Goal: Information Seeking & Learning: Check status

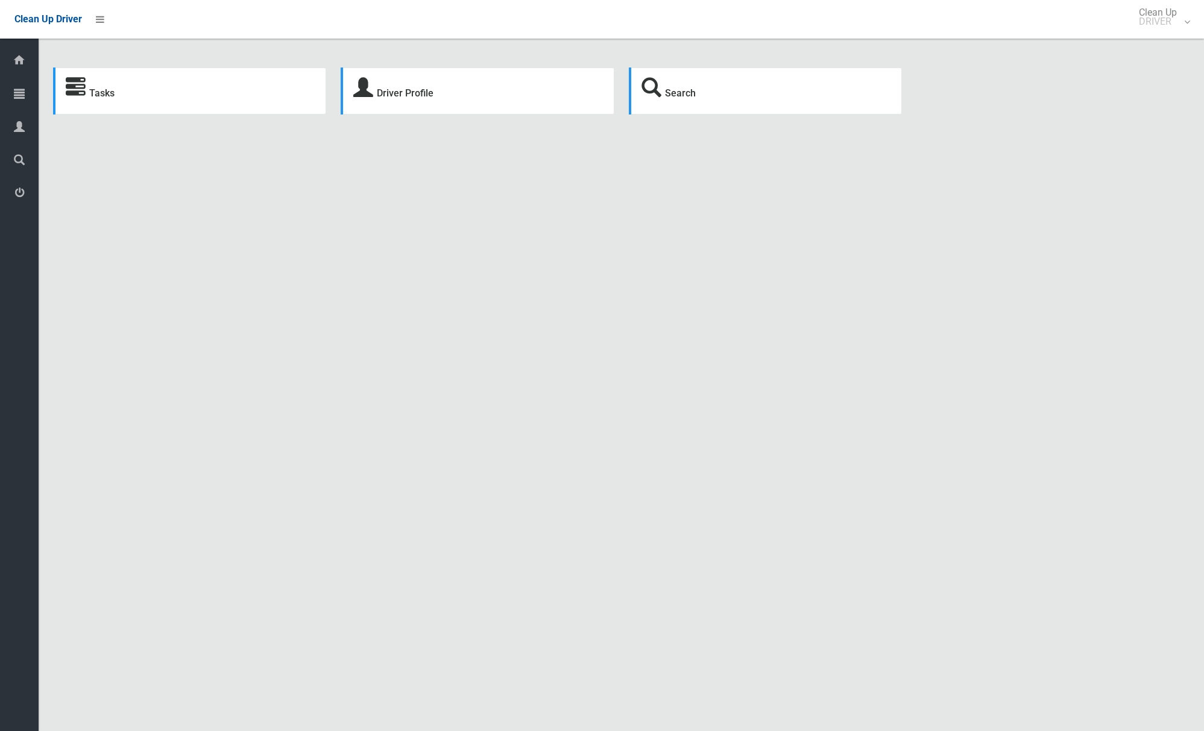
drag, startPoint x: 1185, startPoint y: 27, endPoint x: 1159, endPoint y: 52, distance: 36.6
click at [1185, 27] on link "Clean Up DRIVER" at bounding box center [1161, 19] width 72 height 39
drag, startPoint x: 1149, startPoint y: 57, endPoint x: 1133, endPoint y: 58, distance: 15.7
click at [1147, 58] on link "Logout" at bounding box center [1160, 53] width 71 height 24
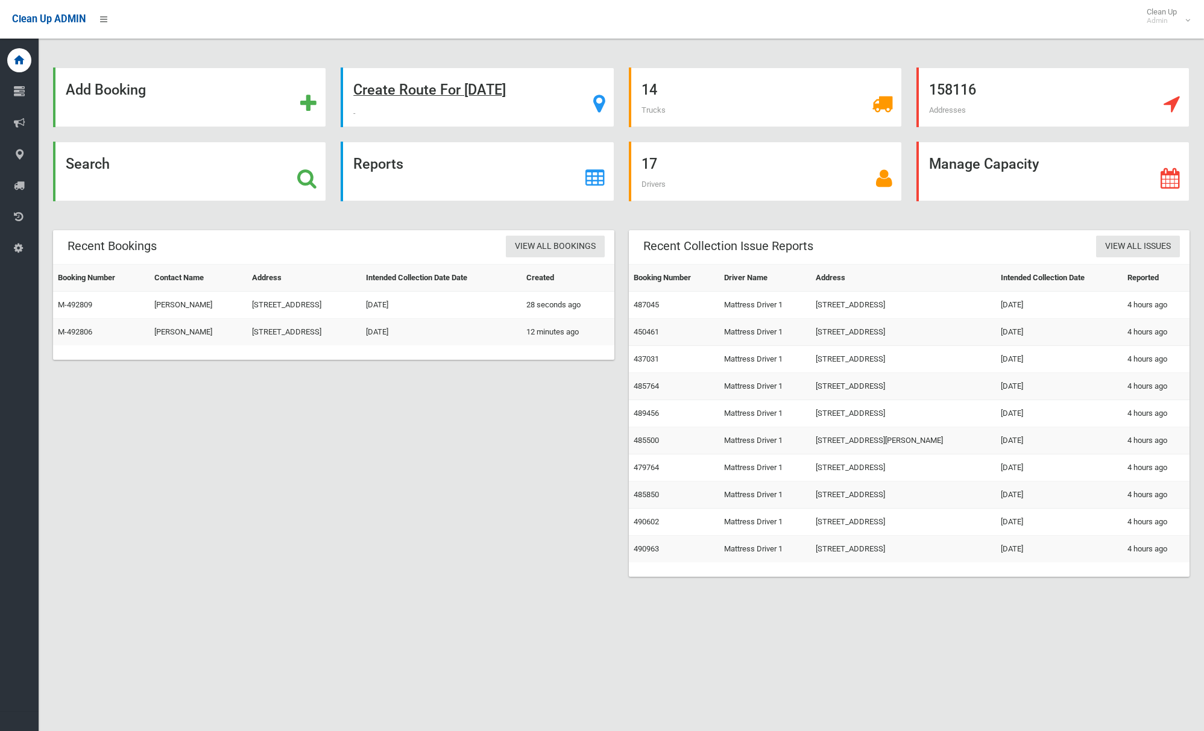
click at [407, 87] on strong "Create Route For Tomorrow" at bounding box center [429, 89] width 152 height 17
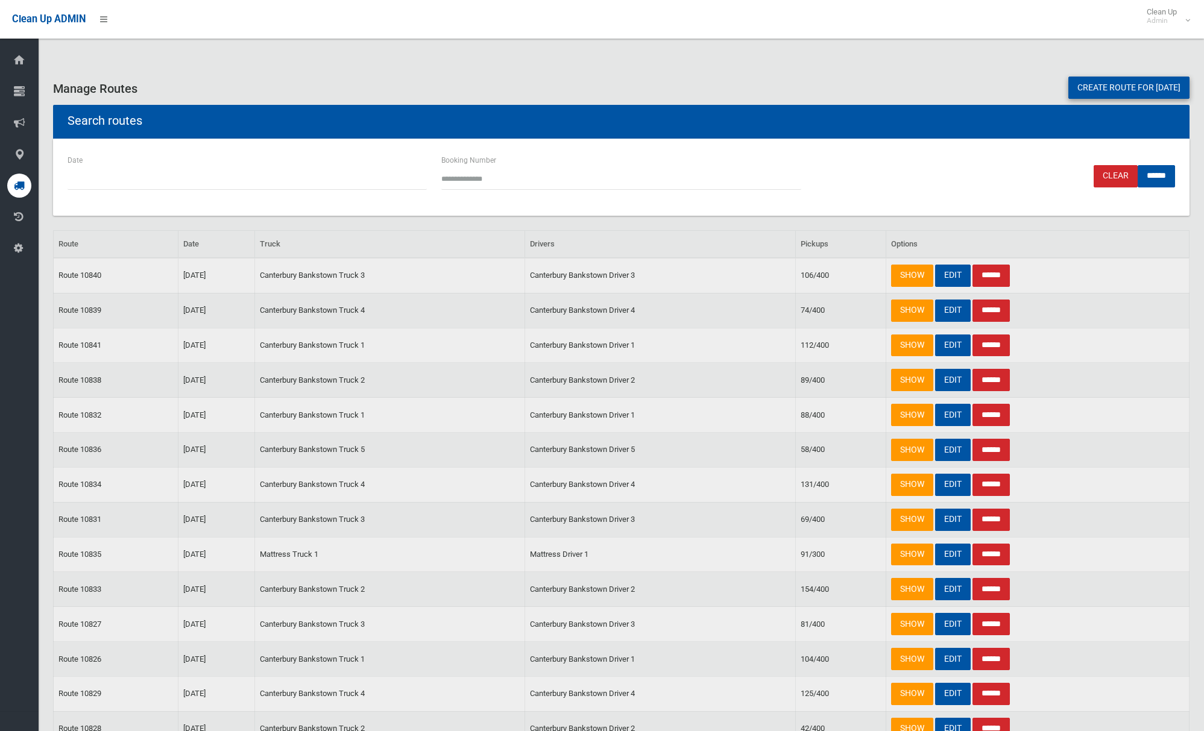
click at [1075, 86] on link "Create route for tomorrow" at bounding box center [1128, 88] width 121 height 22
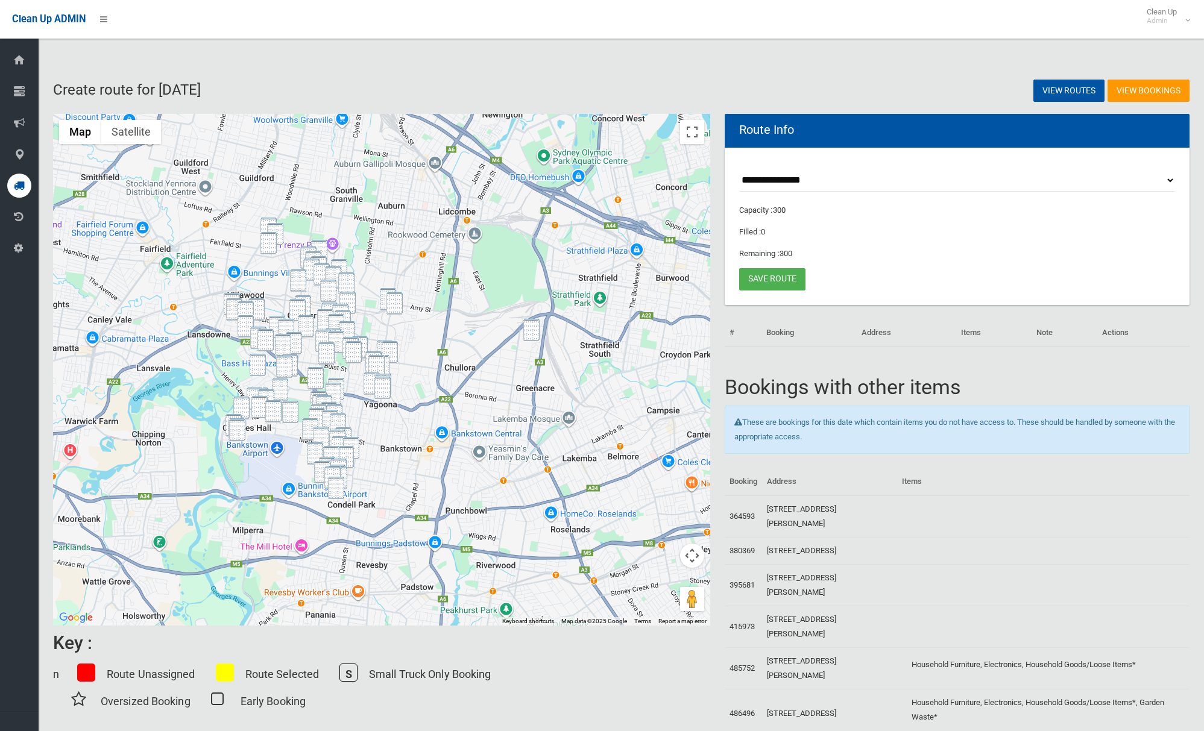
click at [269, 219] on img "34 Fuller Street, CHESTER HILL NSW 2162" at bounding box center [268, 229] width 16 height 22
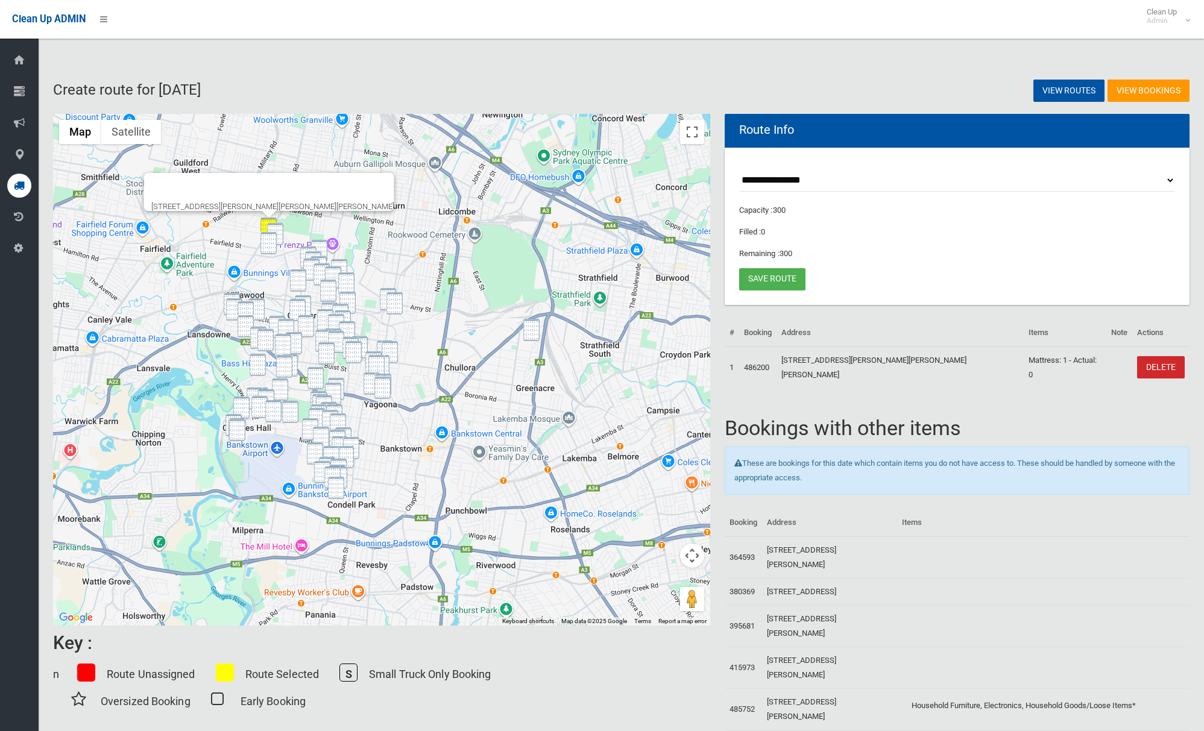
click at [276, 230] on img "20 Clack Road, CHESTER HILL NSW 2162" at bounding box center [275, 234] width 16 height 22
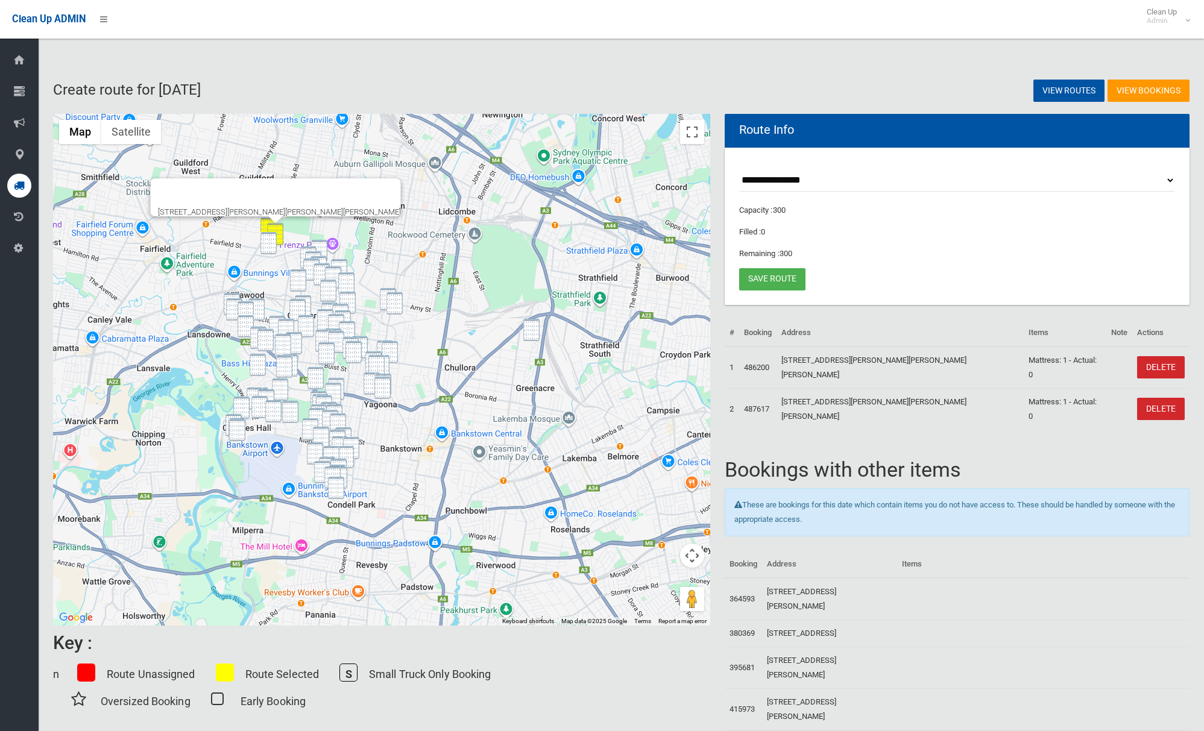
click at [265, 246] on img "4 St Pauls Place, CHESTER HILL NSW 2162" at bounding box center [268, 243] width 16 height 22
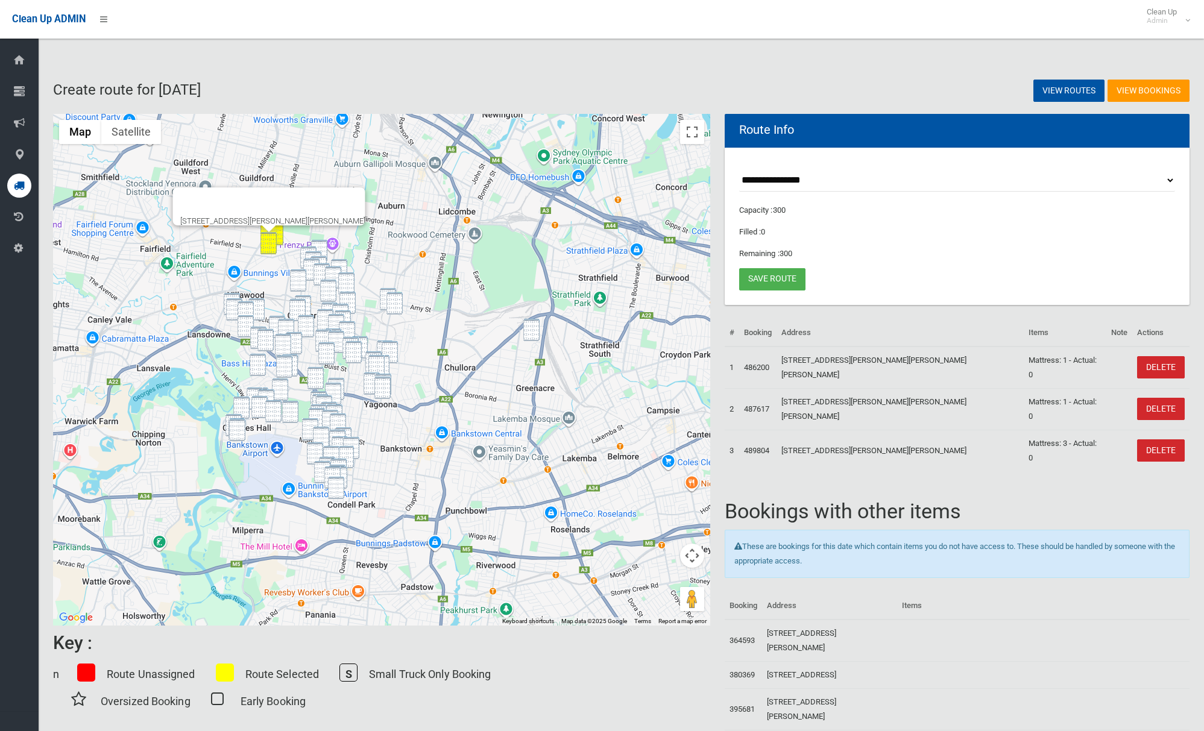
click at [534, 333] on img "8 Watergum Way, GREENACRE NSW 2190" at bounding box center [531, 330] width 16 height 22
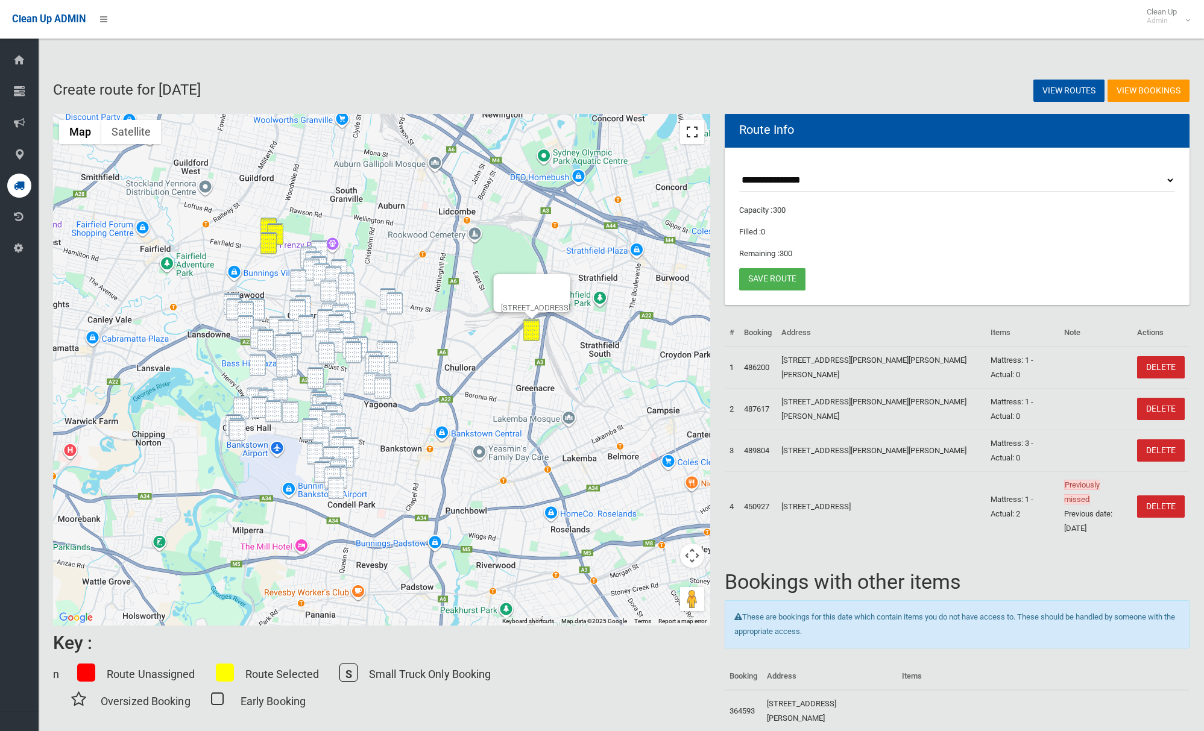
click at [690, 136] on button "Toggle fullscreen view" at bounding box center [692, 132] width 24 height 24
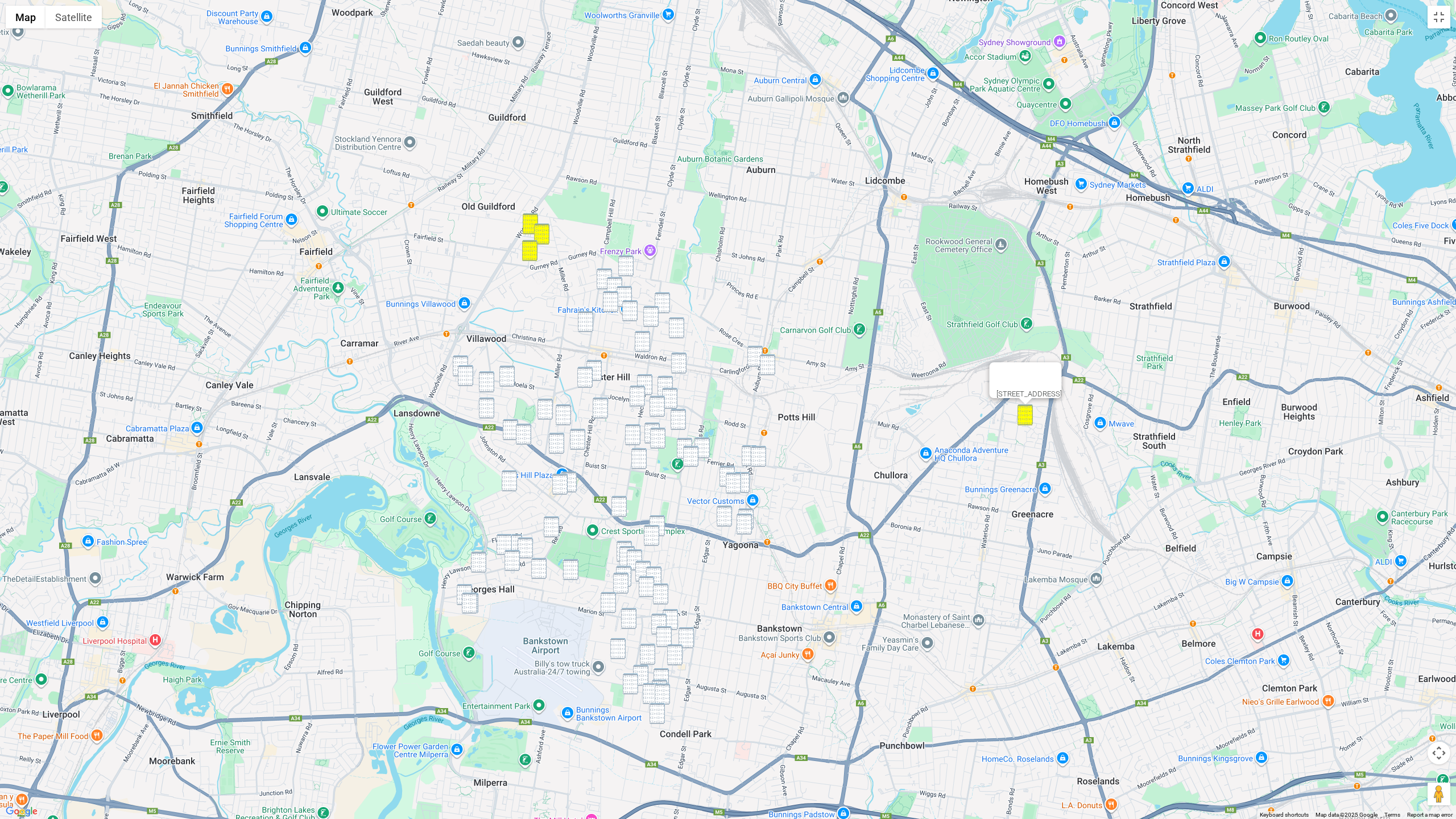
click at [780, 226] on div "8 Watergum Way, GREENACRE NSW 2190" at bounding box center [728, 410] width 1456 height 819
click at [623, 260] on img "3 Wolumba Street, CHESTER HILL NSW 2162" at bounding box center [626, 266] width 15 height 21
click at [607, 274] on img "36 Arlewis Street, CHESTER HILL NSW 2162" at bounding box center [604, 278] width 15 height 21
click at [614, 281] on img "68 Elliston Street, CHESTER HILL NSW 2162" at bounding box center [614, 288] width 15 height 21
drag, startPoint x: 622, startPoint y: 292, endPoint x: 616, endPoint y: 295, distance: 6.7
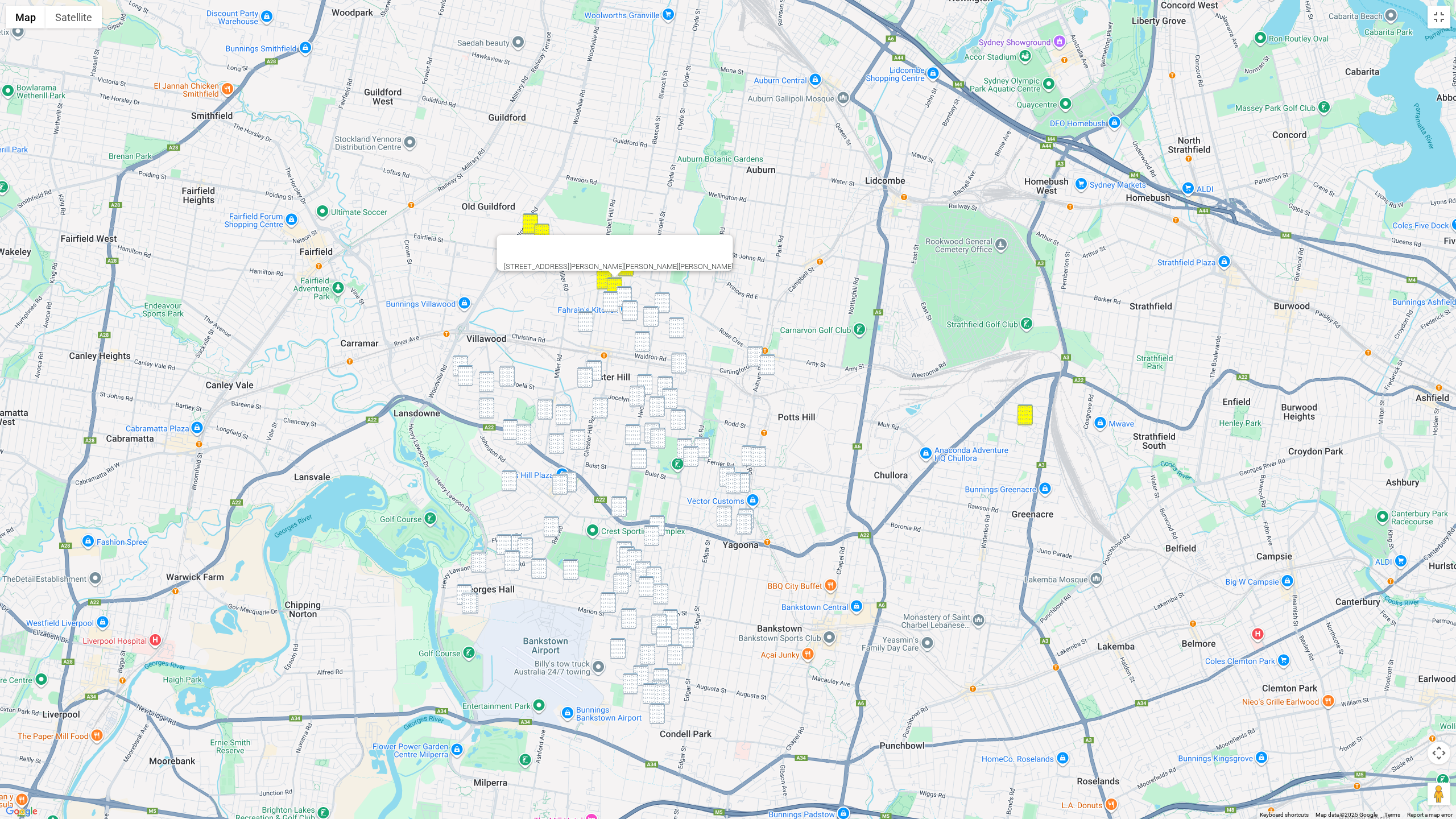
click at [622, 292] on img "52 Priam Street, CHESTER HILL NSW 2162" at bounding box center [624, 296] width 15 height 21
click at [613, 297] on img "6 Greendale Crescent, CHESTER HILL NSW 2162" at bounding box center [611, 302] width 15 height 21
drag, startPoint x: 627, startPoint y: 307, endPoint x: 645, endPoint y: 306, distance: 18.0
click at [627, 307] on img "3 Jackson Crescent, CHESTER HILL NSW 2162" at bounding box center [629, 310] width 15 height 21
drag, startPoint x: 665, startPoint y: 302, endPoint x: 653, endPoint y: 310, distance: 14.4
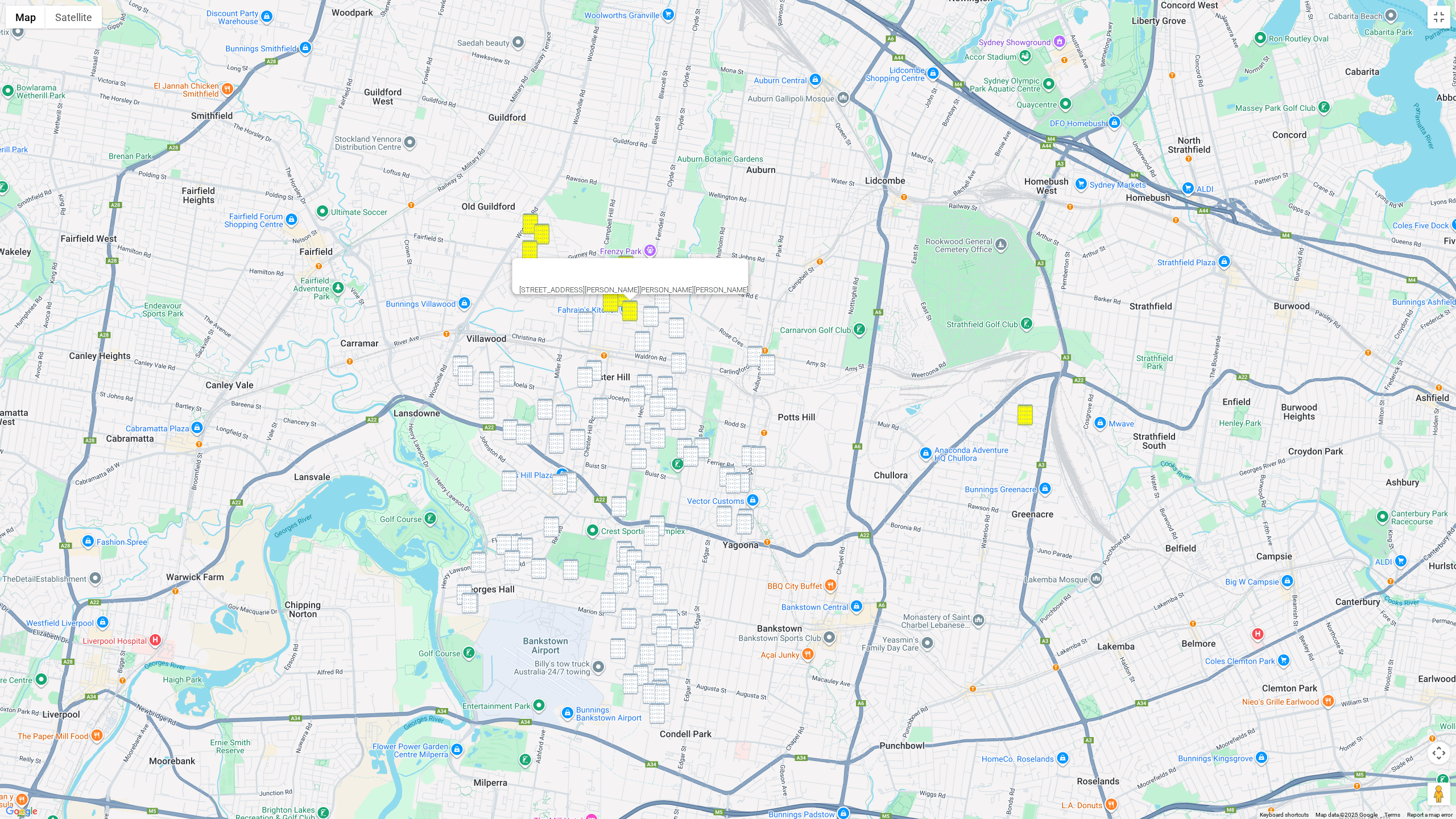
click at [665, 302] on img "43 Munro Street, SEFTON NSW 2162" at bounding box center [662, 303] width 15 height 21
click at [647, 314] on img "82 Hector Street, CHESTER HILL NSW 2162" at bounding box center [651, 316] width 15 height 21
click at [673, 328] on img "11 Chifley Avenue, SEFTON NSW 2162" at bounding box center [677, 327] width 15 height 21
click at [752, 357] on img "4 Corliss Street, REGENTS PARK NSW 2143" at bounding box center [755, 356] width 15 height 21
drag, startPoint x: 768, startPoint y: 367, endPoint x: 752, endPoint y: 366, distance: 16.0
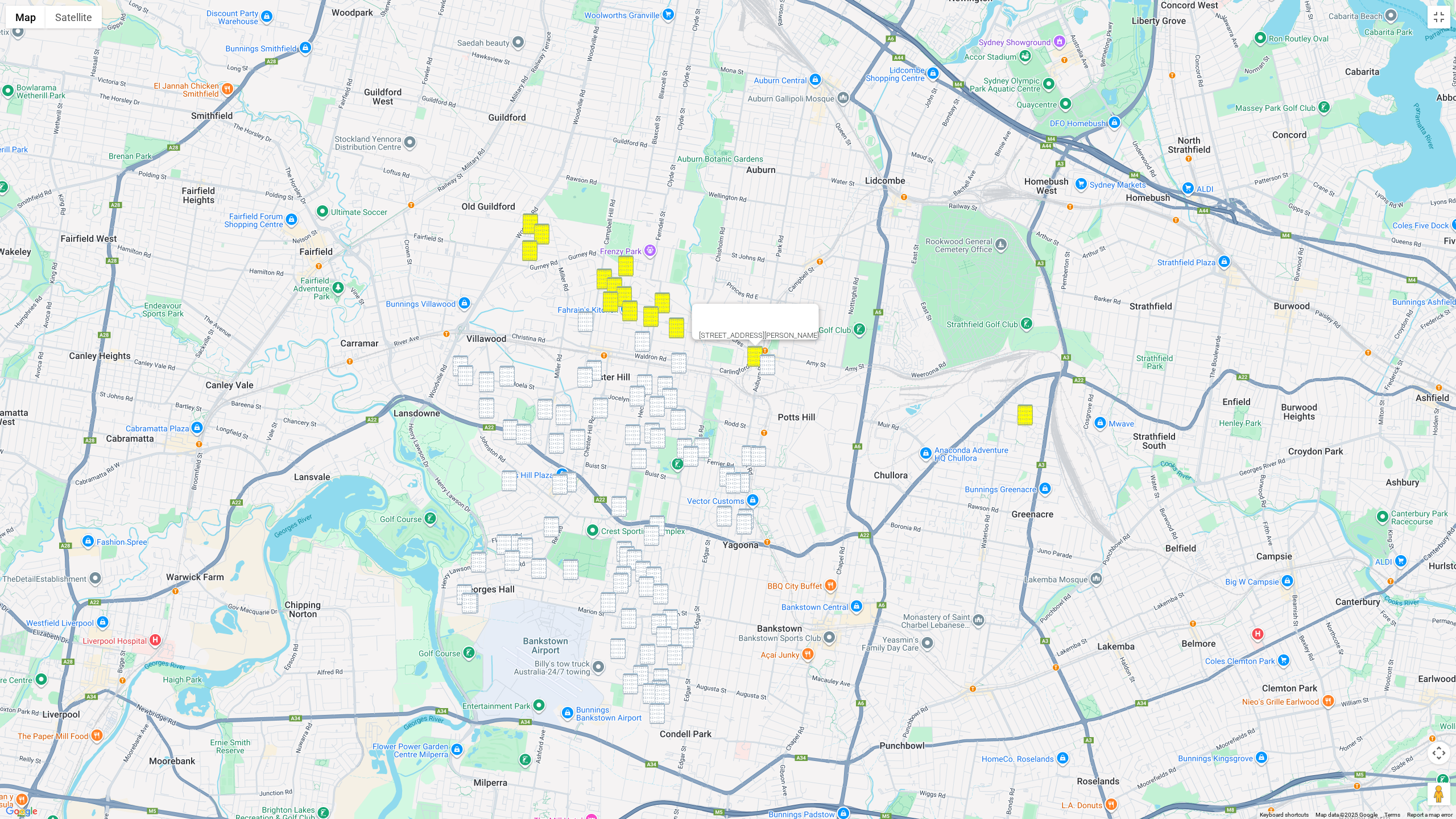
click at [767, 367] on img "9 Bagdad Street, REGENTS PARK NSW 2143" at bounding box center [767, 364] width 15 height 21
click at [577, 321] on img "4 Banool Street, CHESTER HILL NSW 2162" at bounding box center [585, 322] width 15 height 21
click at [643, 344] on img "23 Kembla Avenue, CHESTER HILL NSW 2162" at bounding box center [643, 342] width 15 height 21
click at [687, 367] on div "23 Kembla Avenue, CHESTER HILL NSW 2162" at bounding box center [728, 410] width 1456 height 819
click at [684, 366] on img "33 Helen Street, SEFTON NSW 2162" at bounding box center [678, 363] width 15 height 21
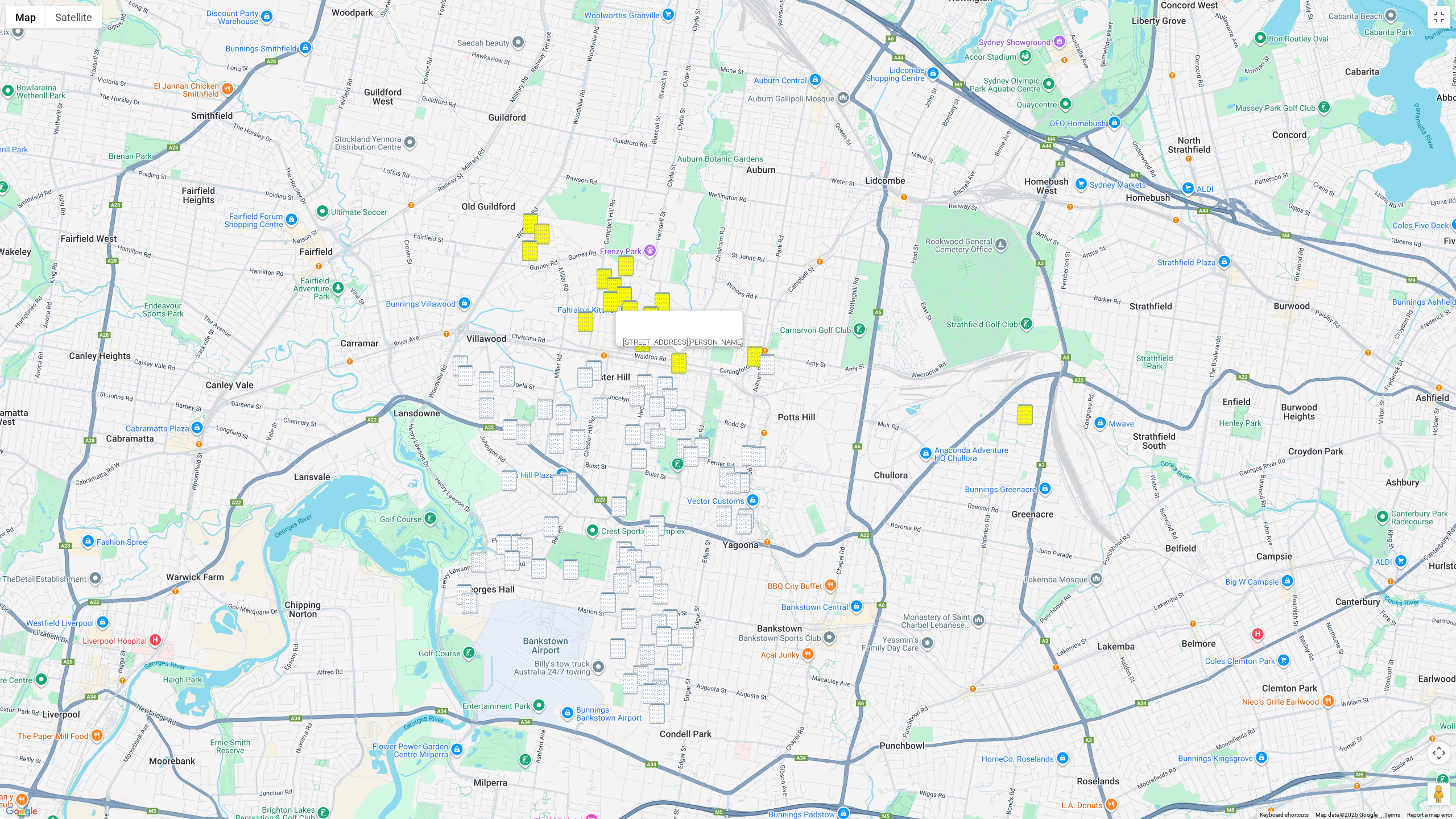
click at [769, 363] on img "9 Bagdad Street, REGENTS PARK NSW 2143" at bounding box center [767, 364] width 15 height 21
click at [462, 359] on img "129 Biloela Street, VILLAWOOD NSW 2163" at bounding box center [460, 366] width 15 height 21
click at [464, 380] on img "61 Goondah Street, VILLAWOOD NSW 2163" at bounding box center [465, 376] width 15 height 21
click at [482, 380] on img "32 Goondah Street, VILLAWOOD NSW 2163" at bounding box center [486, 382] width 15 height 21
click at [504, 378] on img "74 Alcoomie Street, VILLAWOOD NSW 2163" at bounding box center [507, 376] width 15 height 21
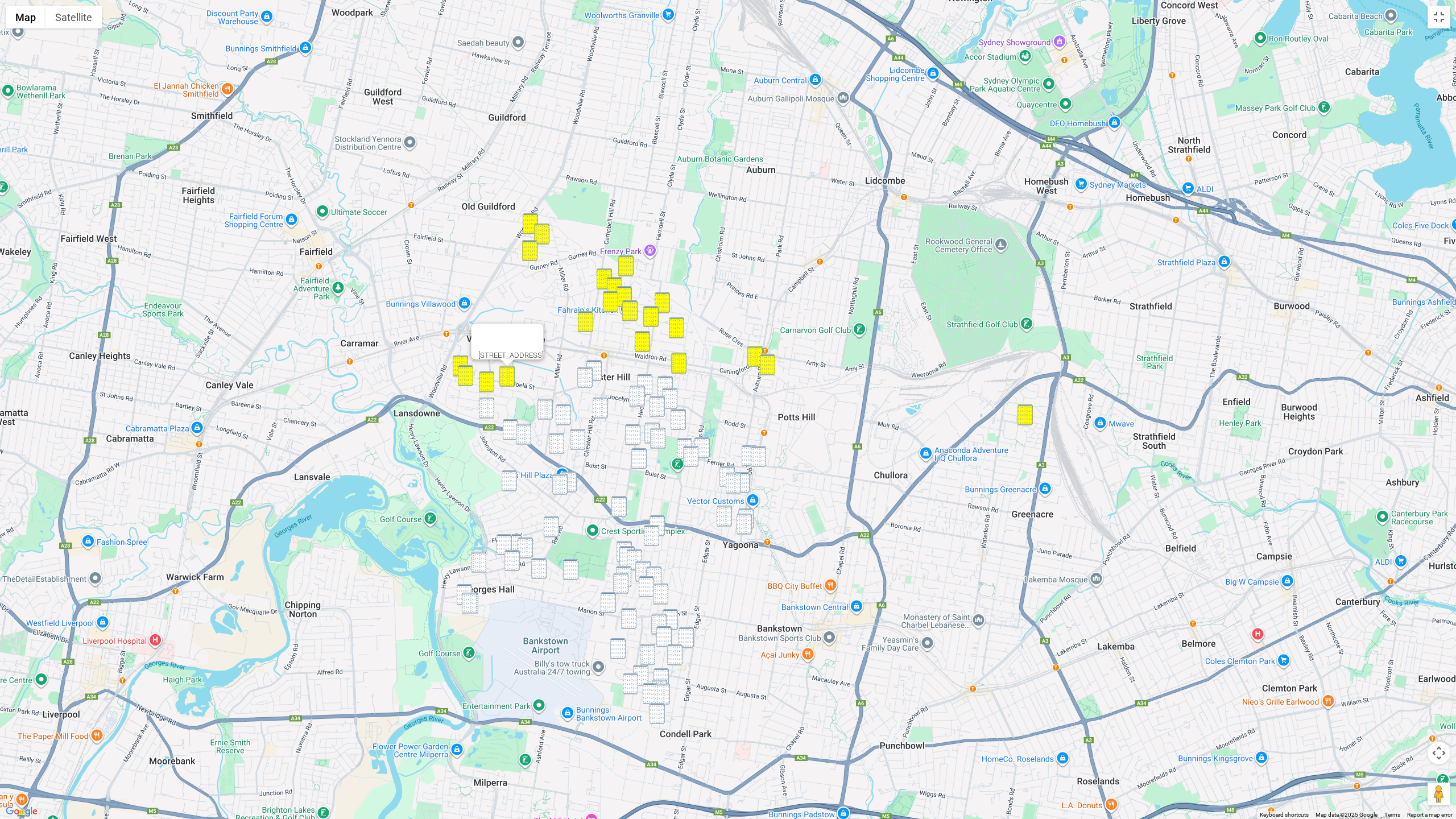
drag, startPoint x: 484, startPoint y: 412, endPoint x: 502, endPoint y: 408, distance: 18.4
click at [484, 412] on img "109 Belar Avenue, VILLAWOOD NSW 2163" at bounding box center [486, 408] width 15 height 21
drag, startPoint x: 600, startPoint y: 368, endPoint x: 587, endPoint y: 376, distance: 15.3
click at [600, 368] on img "5 OHagon Street, CHESTER HILL NSW 2162" at bounding box center [594, 370] width 15 height 21
click at [583, 378] on img "110 Orchard Road, CHESTER HILL NSW 2162" at bounding box center [585, 377] width 15 height 21
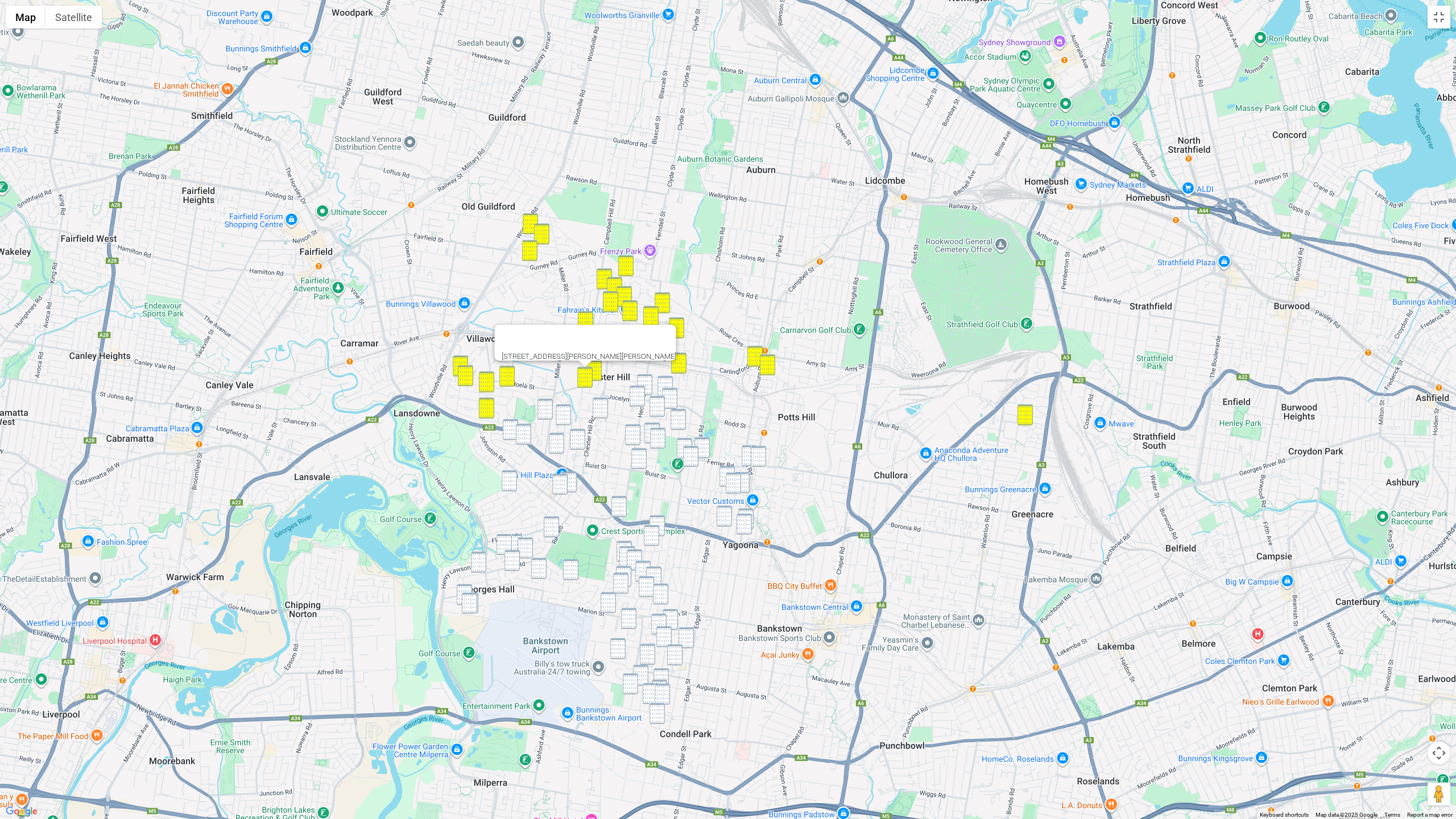
click at [544, 414] on img "29 Goonaroi Street, VILLAWOOD NSW 2163" at bounding box center [545, 409] width 15 height 21
drag, startPoint x: 559, startPoint y: 417, endPoint x: 546, endPoint y: 423, distance: 14.3
click at [559, 417] on img "51 Adeline Street, BASS HILL NSW 2197" at bounding box center [563, 415] width 15 height 21
click at [506, 432] on img "29 Baxter Road, BASS HILL NSW 2197" at bounding box center [510, 429] width 15 height 21
click at [519, 433] on img "18 Baxter Road, BASS HILL NSW 2197" at bounding box center [524, 434] width 15 height 21
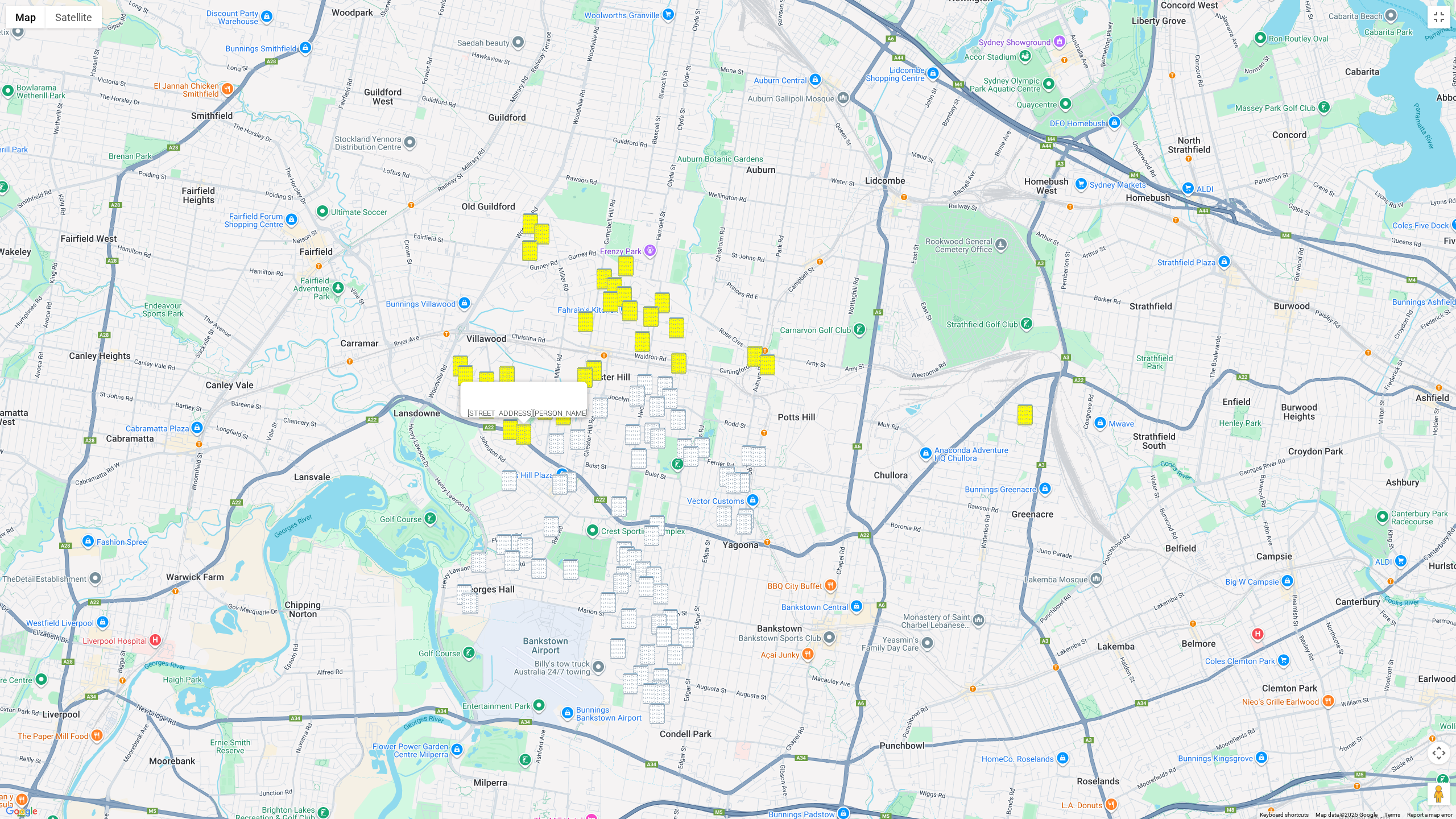
click at [560, 443] on img "49 Kawana Street, BASS HILL NSW 2197" at bounding box center [557, 443] width 15 height 21
click at [579, 442] on img "28 Orchard Road, BASS HILL NSW 2197" at bounding box center [577, 439] width 15 height 21
click at [668, 377] on img "39 View Street, SEFTON NSW 2162" at bounding box center [665, 386] width 15 height 21
click at [645, 379] on img "153 Hector Street, SEFTON NSW 2162" at bounding box center [644, 385] width 15 height 21
click at [629, 400] on div "153 Hector Street, SEFTON NSW 2162" at bounding box center [728, 410] width 1456 height 819
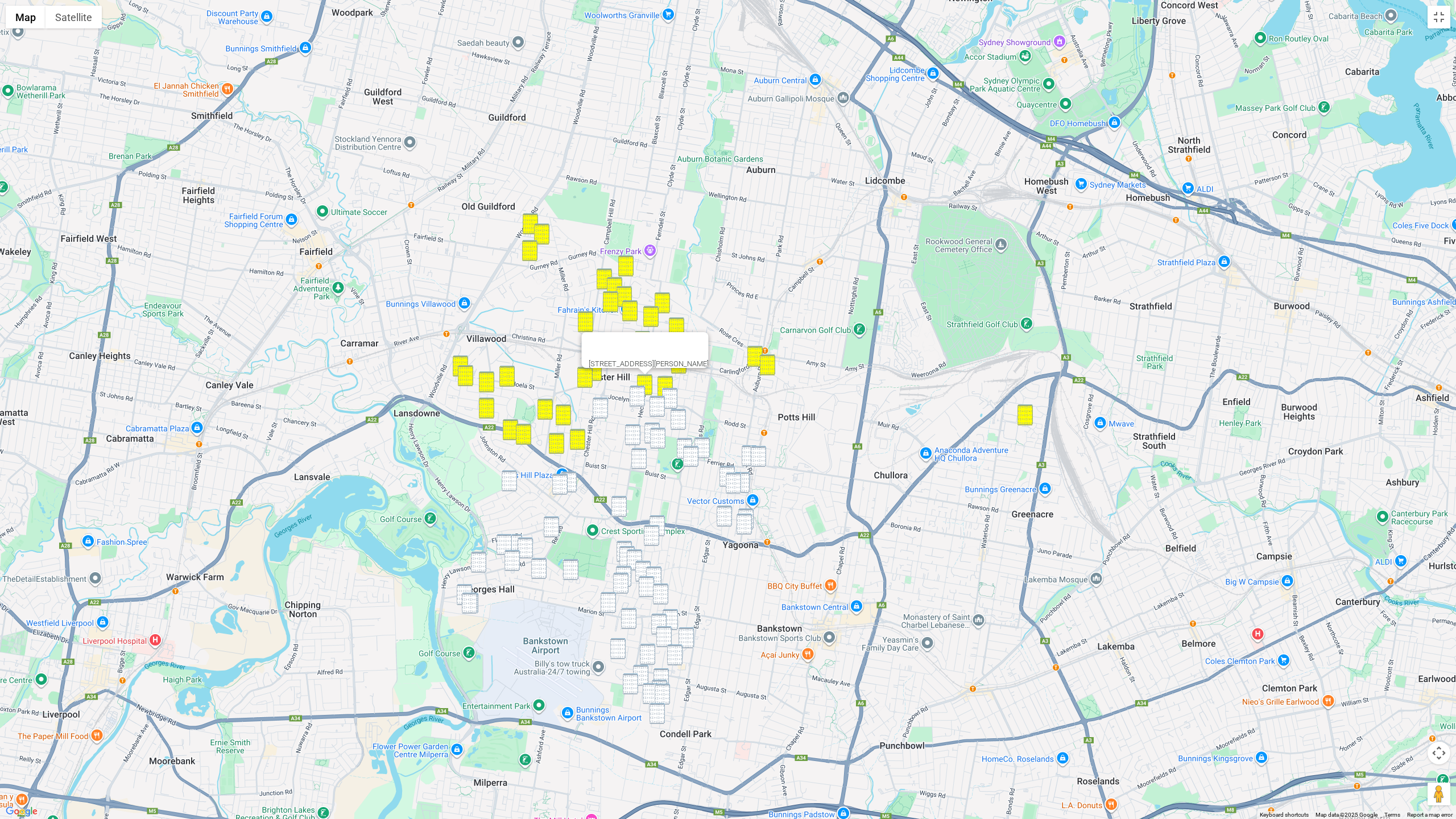
click at [598, 407] on img "64 Marks Street, CHESTER HILL NSW 2162" at bounding box center [600, 408] width 15 height 21
click at [640, 401] on img "188 Hector Street, CHESTER HILL NSW 2162" at bounding box center [637, 396] width 15 height 21
click at [668, 398] on img "193 Rodd Street, SEFTON NSW 2162" at bounding box center [670, 398] width 15 height 21
click at [657, 405] on img "60 Batt Street, SEFTON NSW 2162" at bounding box center [657, 406] width 15 height 21
click at [678, 422] on img "34 Wallace Street, SEFTON NSW 2162" at bounding box center [678, 419] width 15 height 21
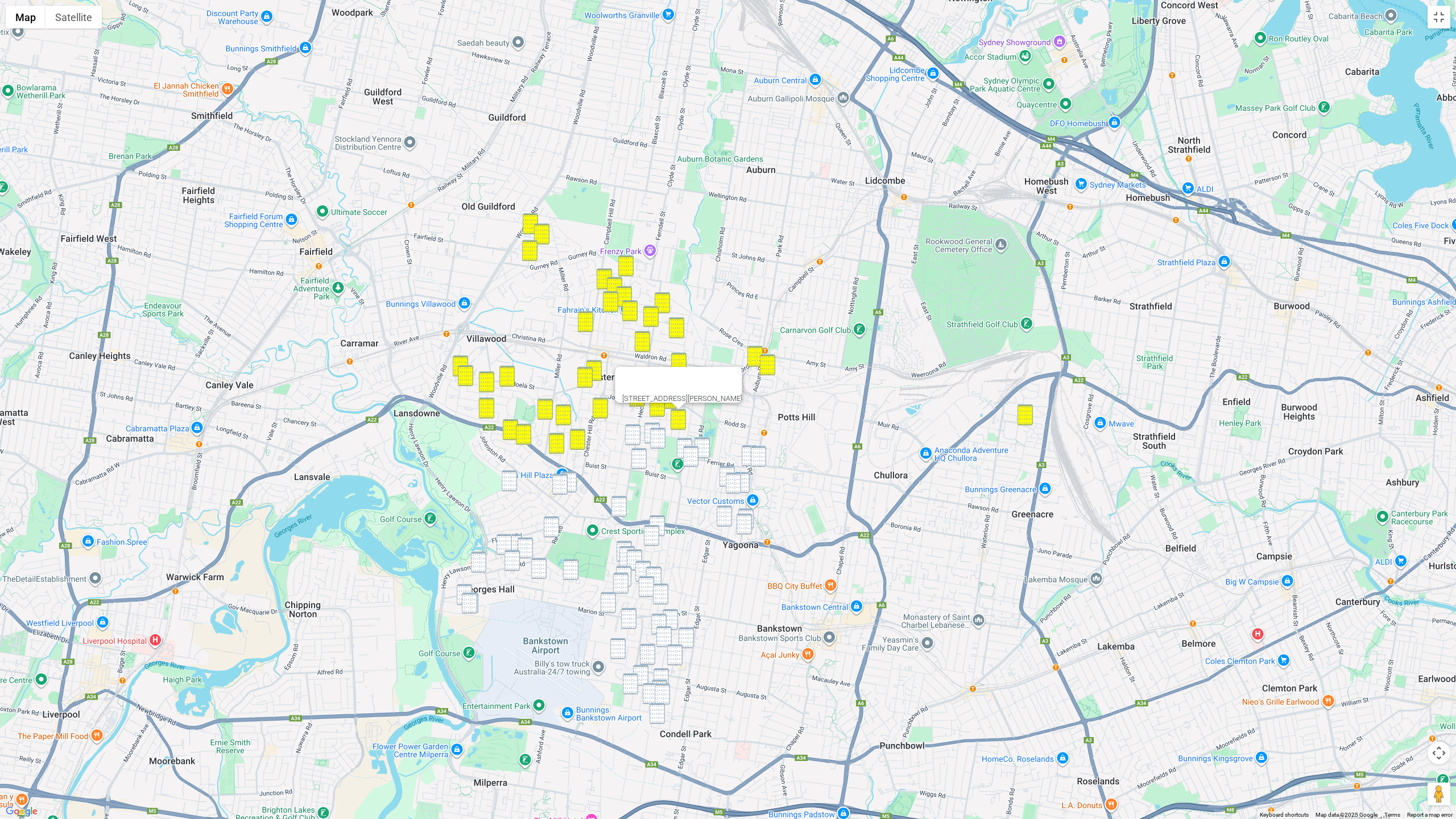
click at [632, 431] on img "254 Hector Street, CHESTER HILL NSW 2162" at bounding box center [632, 435] width 15 height 21
click at [647, 426] on img "23 Morella Avenue, SEFTON NSW 2162" at bounding box center [652, 433] width 15 height 21
drag, startPoint x: 658, startPoint y: 433, endPoint x: 667, endPoint y: 441, distance: 12.0
click at [658, 433] on img "44 Spencer Street, SEFTON NSW 2162" at bounding box center [658, 438] width 15 height 21
click at [685, 443] on img "67 Ferrier Road, YAGOONA NSW 2199" at bounding box center [684, 448] width 15 height 21
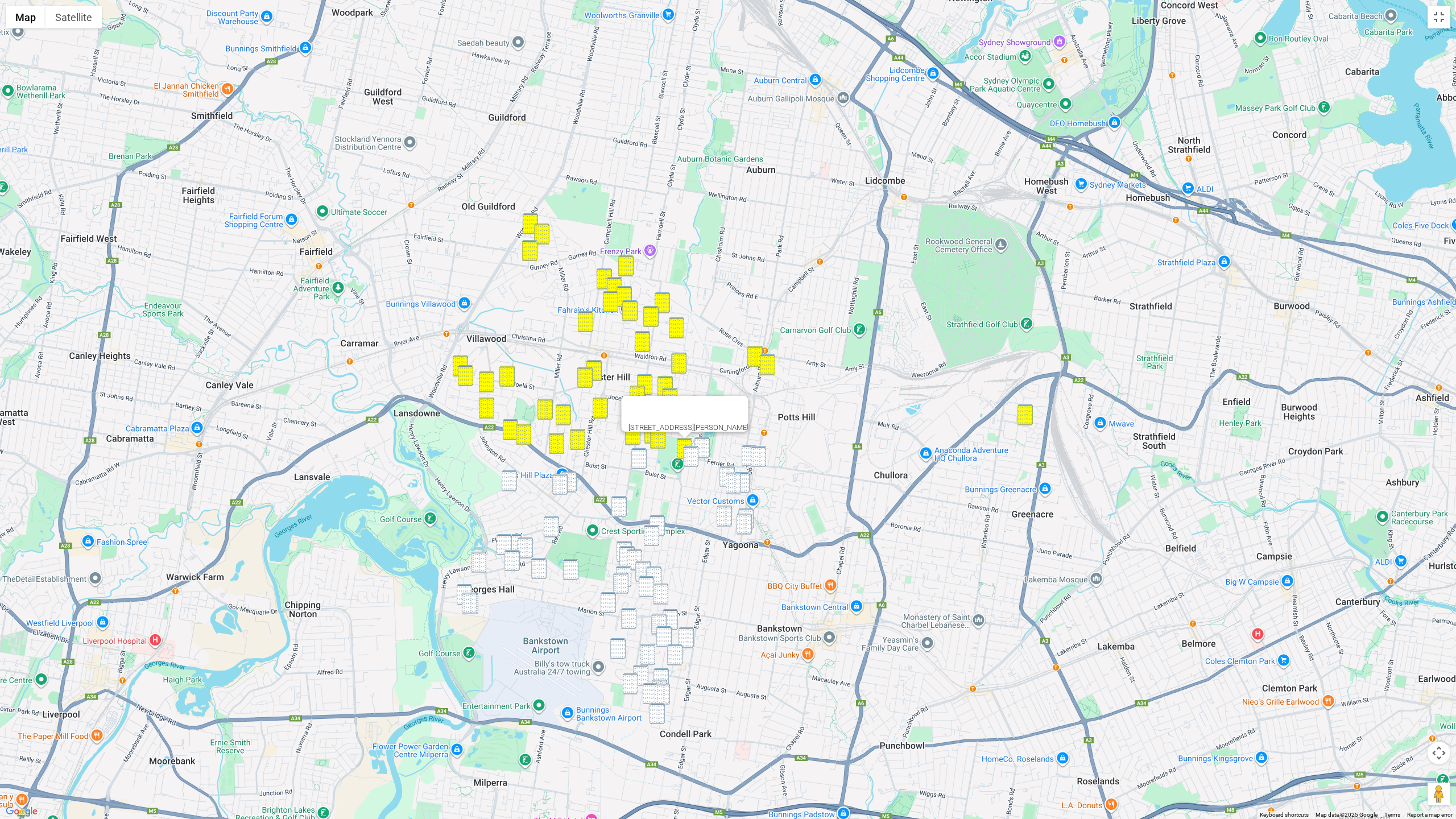
click at [700, 443] on img "60 Ferrier Road, BIRRONG NSW 2143" at bounding box center [702, 447] width 15 height 21
drag, startPoint x: 694, startPoint y: 457, endPoint x: 704, endPoint y: 457, distance: 10.0
click at [694, 457] on img "11 Rangers Road, YAGOONA NSW 2199" at bounding box center [691, 456] width 15 height 21
click at [639, 460] on img "72 Buist Street, BASS HILL NSW 2197" at bounding box center [639, 459] width 15 height 21
click at [747, 455] on img "145 Auburn Road, YAGOONA NSW 2199" at bounding box center [749, 456] width 15 height 21
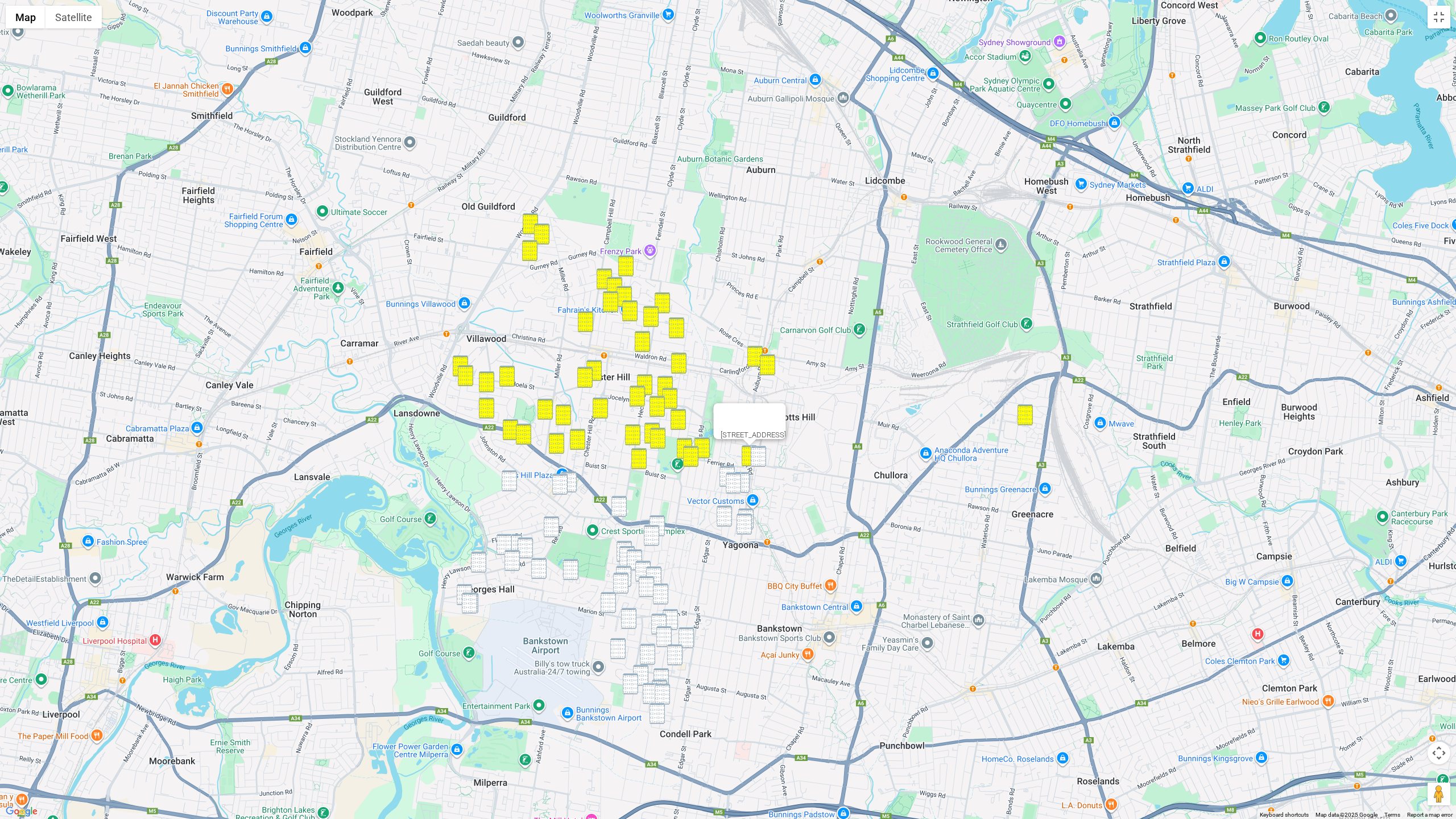
click at [757, 456] on img "129 Brunker Road, YAGOONA NSW 2199" at bounding box center [759, 456] width 15 height 21
click at [728, 470] on img "36a Alan Street, YAGOONA NSW 2199" at bounding box center [727, 476] width 15 height 21
click at [732, 479] on img "26 Mc Mahon Road, YAGOONA NSW 2199" at bounding box center [733, 483] width 15 height 21
click at [744, 481] on img "4 Brodie Street, YAGOONA NSW 2199" at bounding box center [742, 482] width 15 height 21
click at [724, 511] on img "123 Alan Street, YAGOONA NSW 2199" at bounding box center [724, 516] width 15 height 21
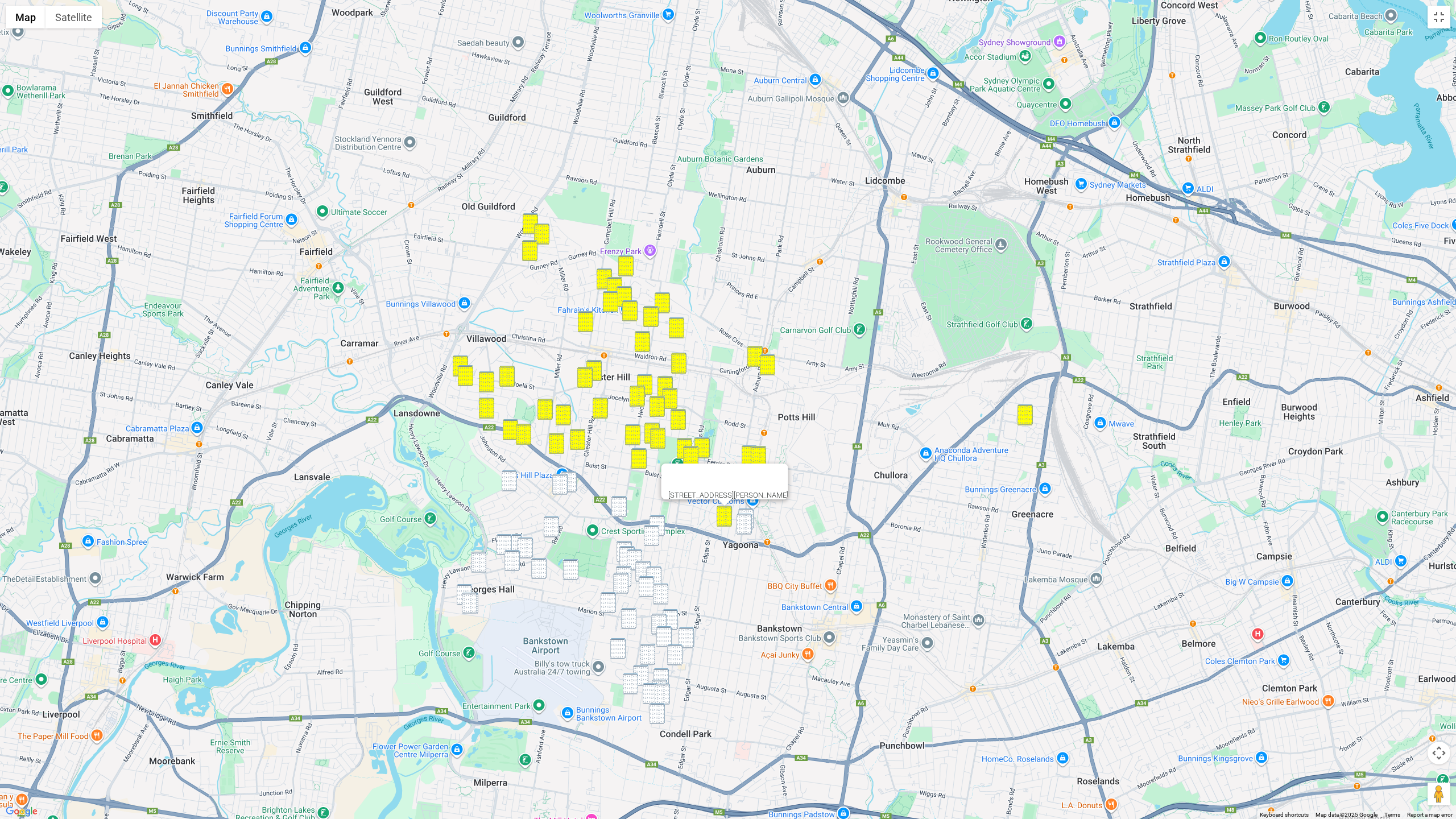
click at [748, 511] on img "2 Petty Avenue, YAGOONA NSW 2199" at bounding box center [745, 519] width 15 height 21
click at [745, 522] on img "203 Auburn Road, YAGOONA NSW 2199" at bounding box center [744, 524] width 15 height 21
click at [511, 471] on img "26 Wendy Avenue, GEORGES HALL NSW 2198" at bounding box center [510, 480] width 15 height 21
click at [566, 486] on img "19 Handle Street, BASS HILL NSW 2197" at bounding box center [560, 484] width 15 height 21
click at [573, 483] on img "19 Carey Street, BASS HILL NSW 2197" at bounding box center [569, 482] width 15 height 21
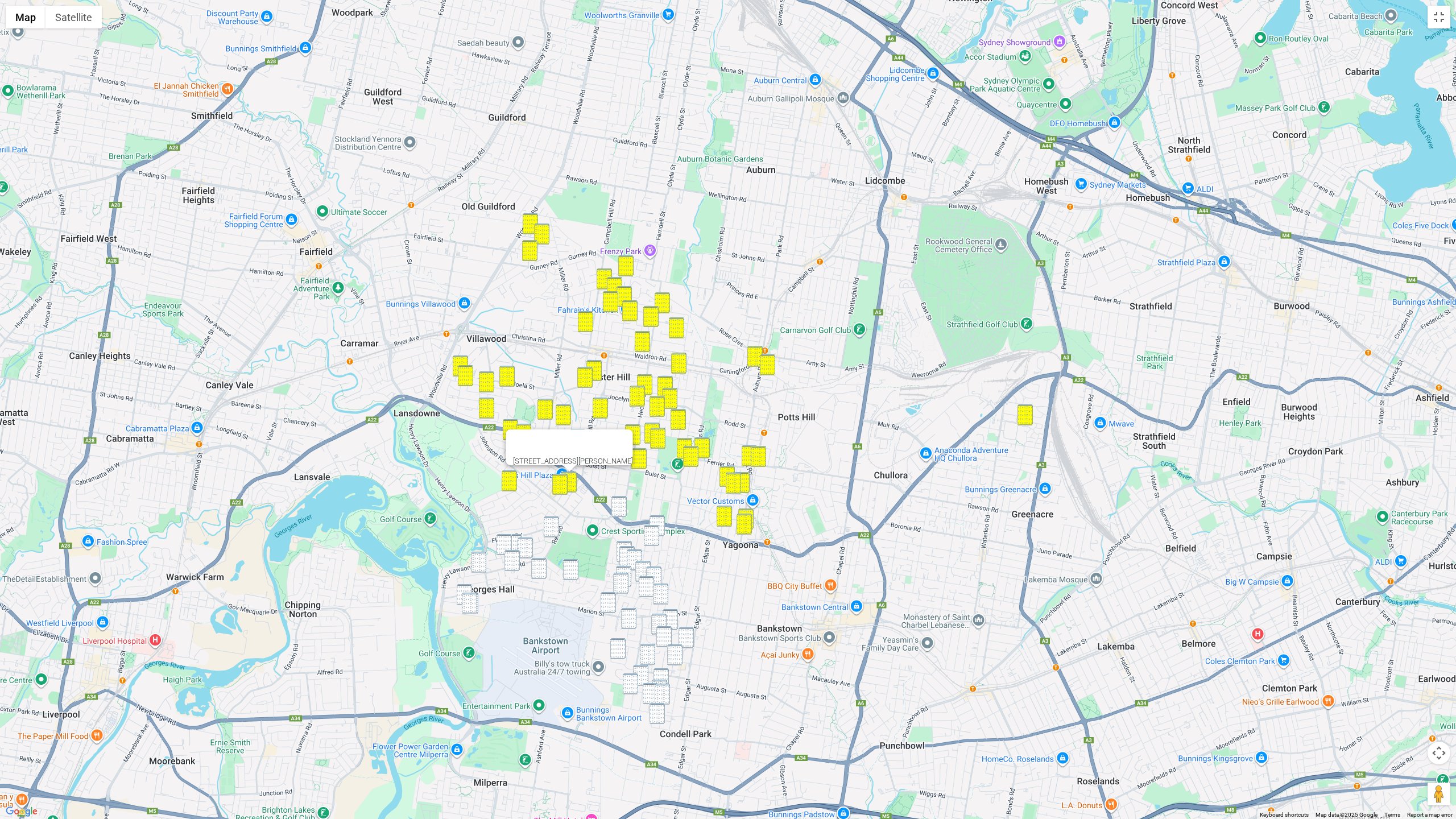
click at [617, 506] on img "830 Hume Highway, BASS HILL NSW 2197" at bounding box center [619, 507] width 15 height 21
drag, startPoint x: 661, startPoint y: 517, endPoint x: 642, endPoint y: 517, distance: 19.0
click at [661, 517] on img "11 Gregory Street, YAGOONA NSW 2199" at bounding box center [657, 526] width 15 height 21
click at [552, 522] on img "15 Anembo Avenue, GEORGES HALL NSW 2198" at bounding box center [551, 526] width 15 height 21
click at [513, 537] on img "21 Lurnea Avenue, GEORGES HALL NSW 2198" at bounding box center [514, 544] width 15 height 21
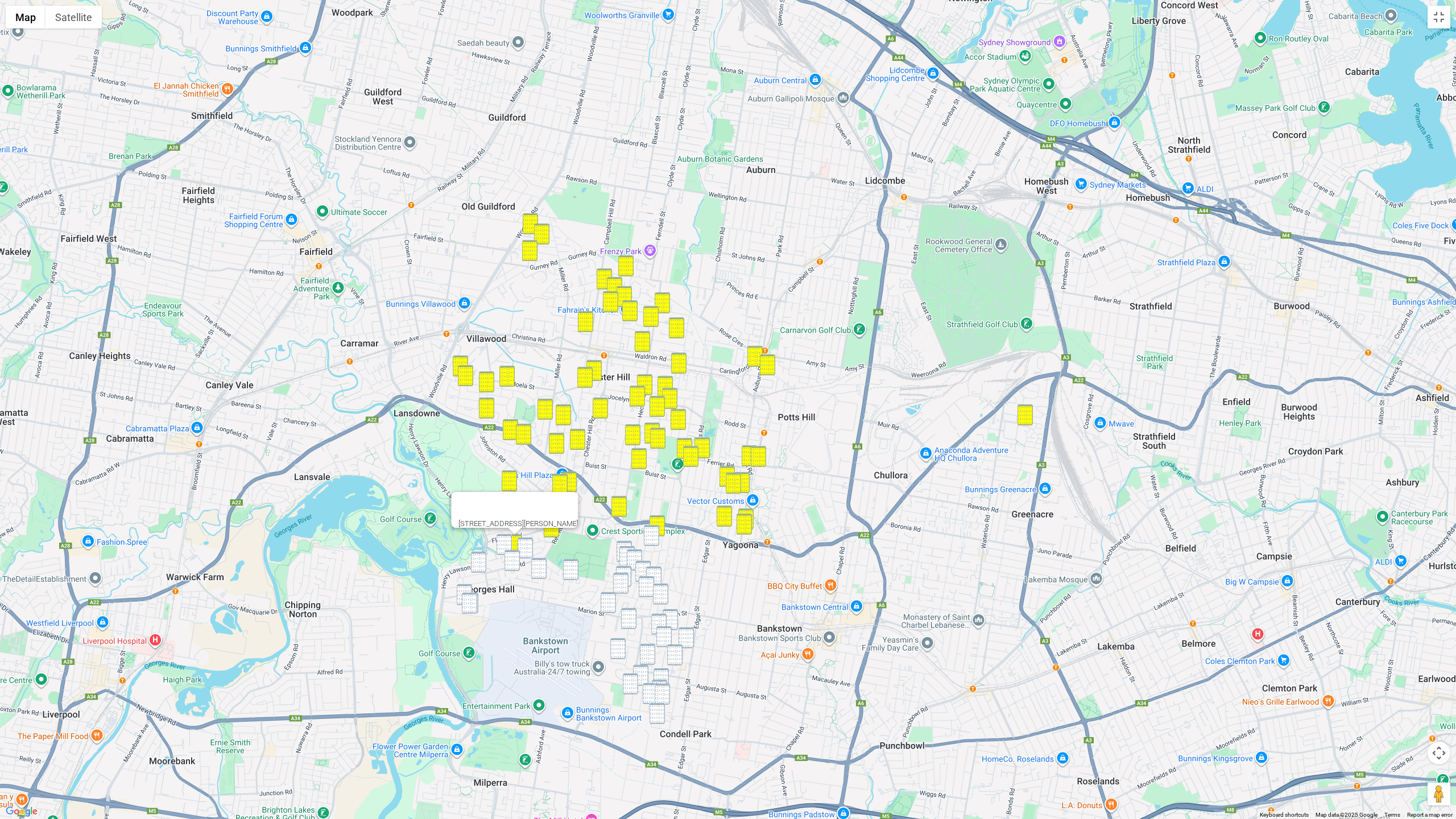
click at [502, 540] on img "5 Lurnea Avenue, GEORGES HALL NSW 2198" at bounding box center [504, 544] width 15 height 21
drag, startPoint x: 535, startPoint y: 548, endPoint x: 518, endPoint y: 553, distance: 17.7
click at [535, 548] on div "5 Lurnea Avenue, GEORGES HALL NSW 2198" at bounding box center [728, 410] width 1456 height 819
drag, startPoint x: 528, startPoint y: 550, endPoint x: 509, endPoint y: 560, distance: 21.5
click at [527, 550] on img "69 Amaroo Avenue, GEORGES HALL NSW 2198" at bounding box center [525, 548] width 15 height 21
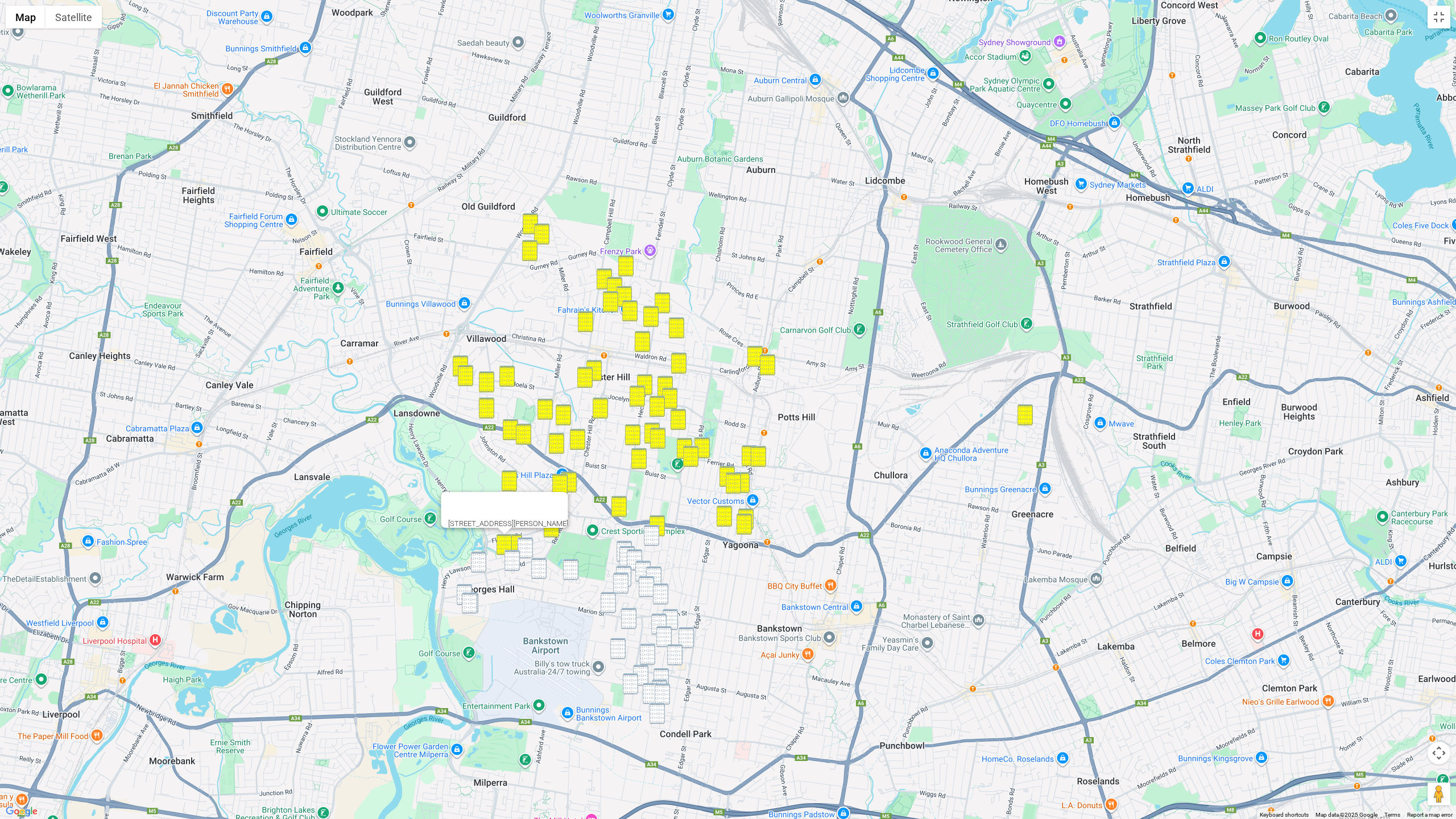
click at [527, 548] on img "69 Amaroo Avenue, GEORGES HALL NSW 2198" at bounding box center [525, 548] width 15 height 21
click at [514, 558] on img "135 Rex Road, GEORGES HALL NSW 2198" at bounding box center [512, 560] width 15 height 21
click at [478, 560] on img "154 Rex Road, GEORGES HALL NSW 2198" at bounding box center [478, 562] width 15 height 21
click at [540, 567] on img "17 Balmoral Crescent, GEORGES HALL NSW 2198" at bounding box center [539, 568] width 15 height 21
click at [460, 585] on img "19 Ashcroft Street, GEORGES HALL NSW 2198" at bounding box center [464, 594] width 15 height 21
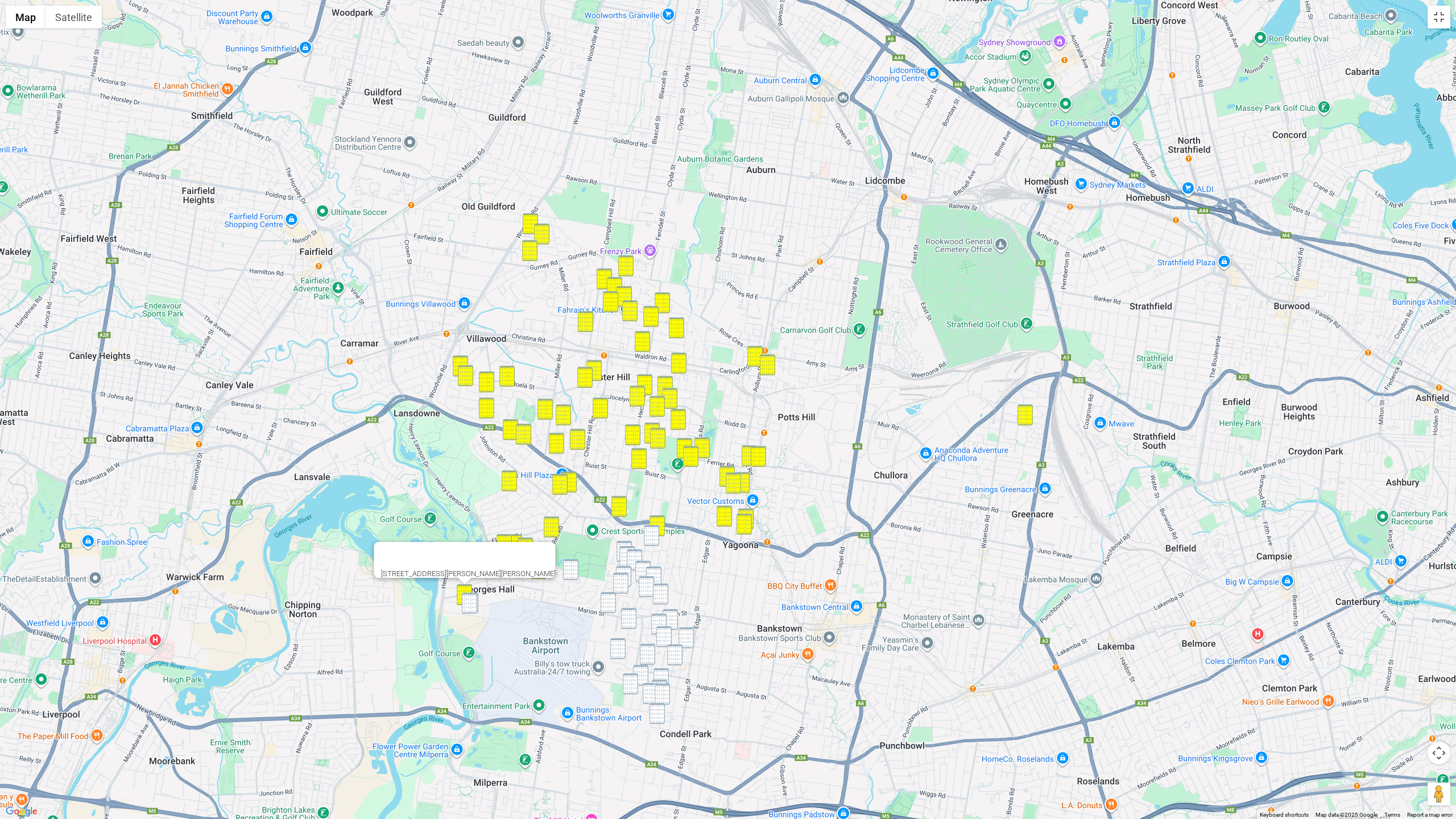
click at [470, 599] on img "20 Rabaul Road, GEORGES HALL NSW 2198" at bounding box center [469, 603] width 15 height 21
drag, startPoint x: 573, startPoint y: 567, endPoint x: 580, endPoint y: 566, distance: 7.1
click at [573, 567] on img "81 Bellevue Avenue, GEORGES HALL NSW 2198" at bounding box center [571, 569] width 15 height 21
click at [618, 555] on img "2 Leighdon Street, BASS HILL NSW 2197" at bounding box center [624, 551] width 15 height 21
drag, startPoint x: 624, startPoint y: 555, endPoint x: 632, endPoint y: 556, distance: 8.1
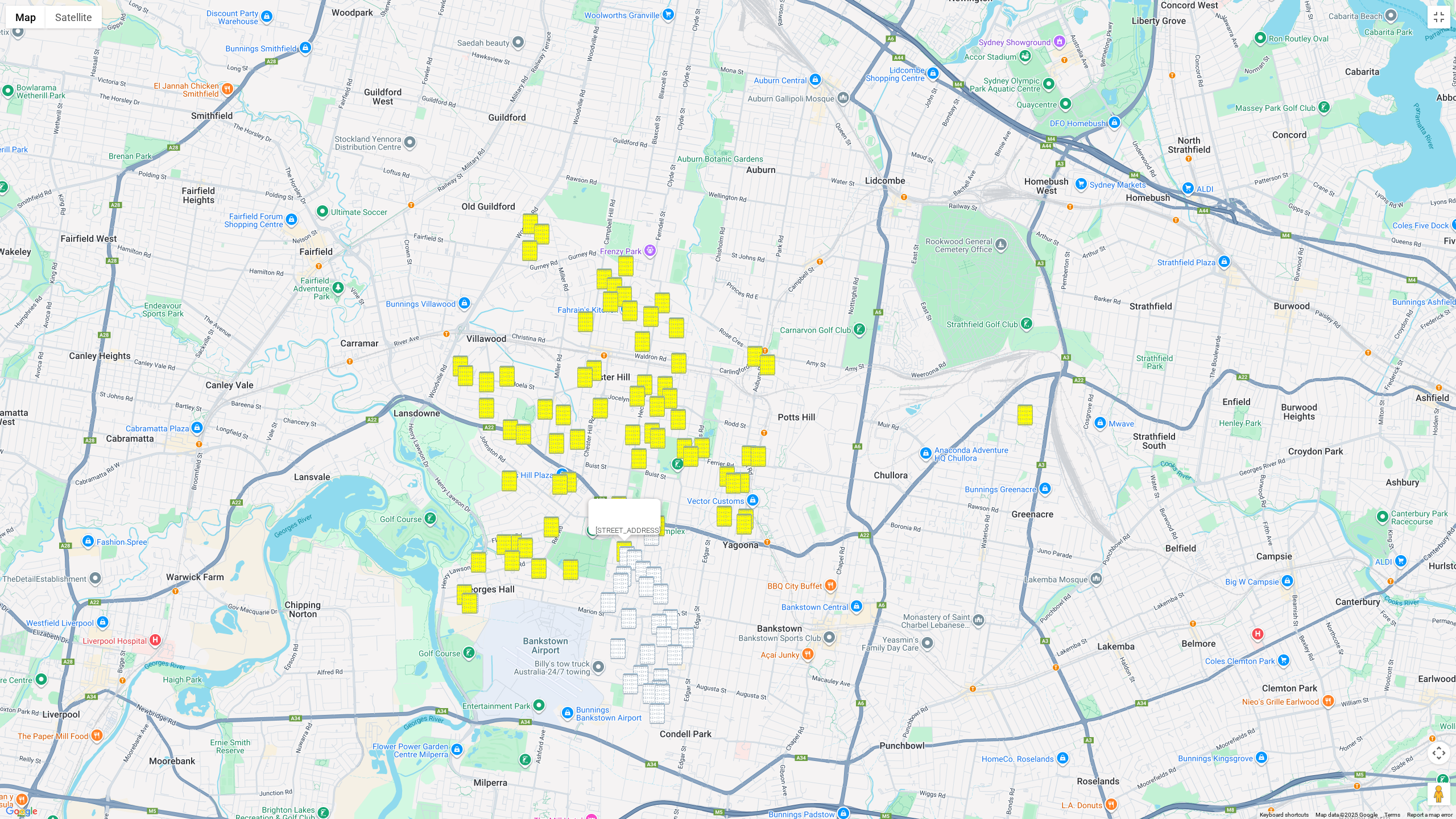
click at [624, 555] on img "9 Leighdon Street, BASS HILL NSW 2197" at bounding box center [627, 557] width 15 height 21
drag, startPoint x: 634, startPoint y: 556, endPoint x: 640, endPoint y: 554, distance: 6.3
click at [634, 555] on img "55 Clarke Street, BASS HILL NSW 2197" at bounding box center [634, 560] width 15 height 21
click at [654, 546] on div "55 Clarke Street, BASS HILL NSW 2197" at bounding box center [728, 410] width 1456 height 819
click at [656, 544] on img "38 Gregory Street, YAGOONA NSW 2199" at bounding box center [651, 535] width 15 height 21
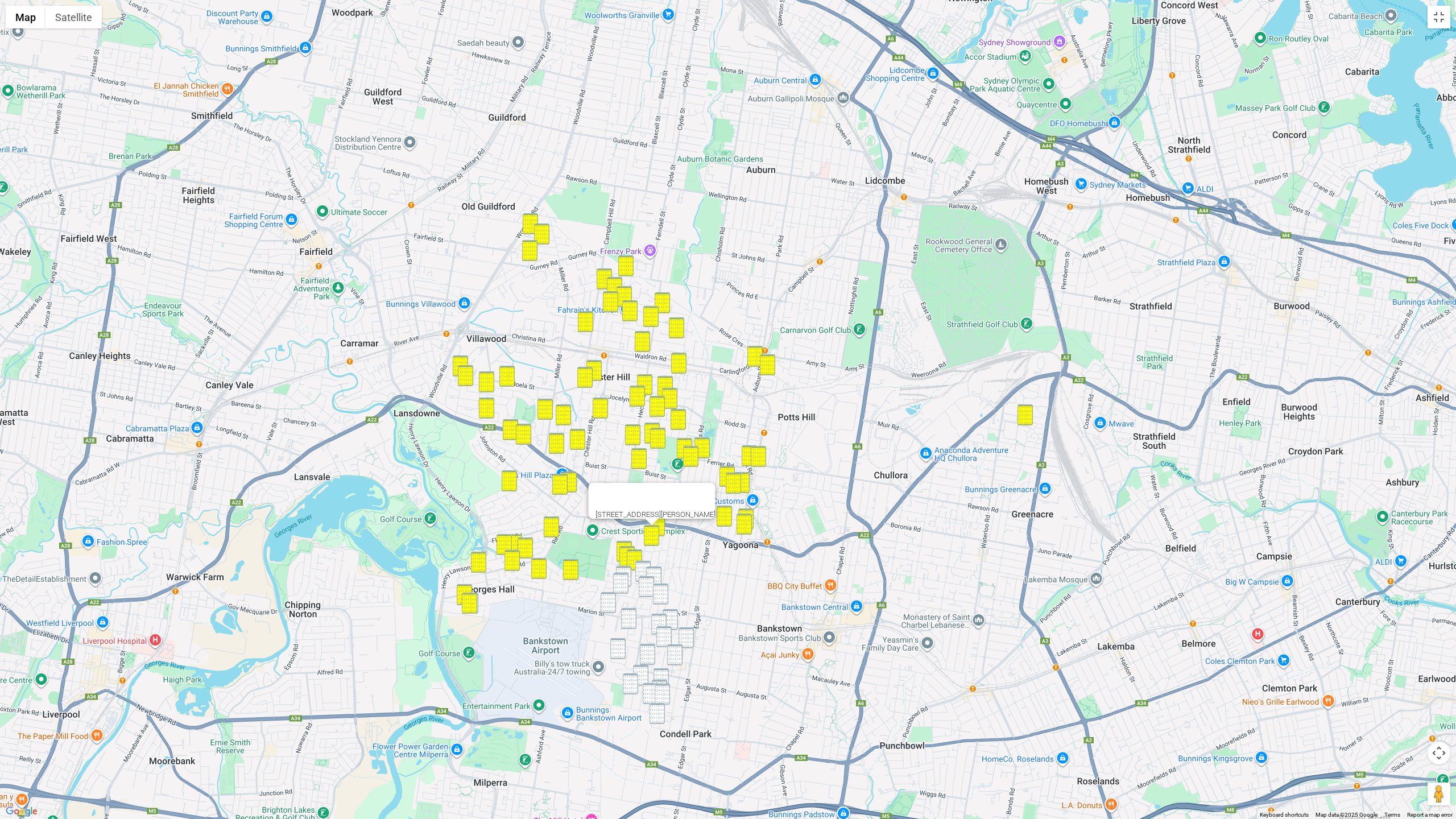
drag, startPoint x: 656, startPoint y: 573, endPoint x: 647, endPoint y: 572, distance: 9.1
click at [656, 573] on img "57 Waruda Street, YAGOONA NSW 2199" at bounding box center [654, 577] width 15 height 21
click at [644, 570] on img "58 Waruda Street, YAGOONA NSW 2199" at bounding box center [643, 571] width 15 height 21
click at [628, 570] on img "28 Donington Avenue, GEORGES HALL NSW 2198" at bounding box center [624, 577] width 15 height 21
click at [626, 577] on img "21 Lincoln Road, GEORGES HALL NSW 2198" at bounding box center [621, 583] width 15 height 21
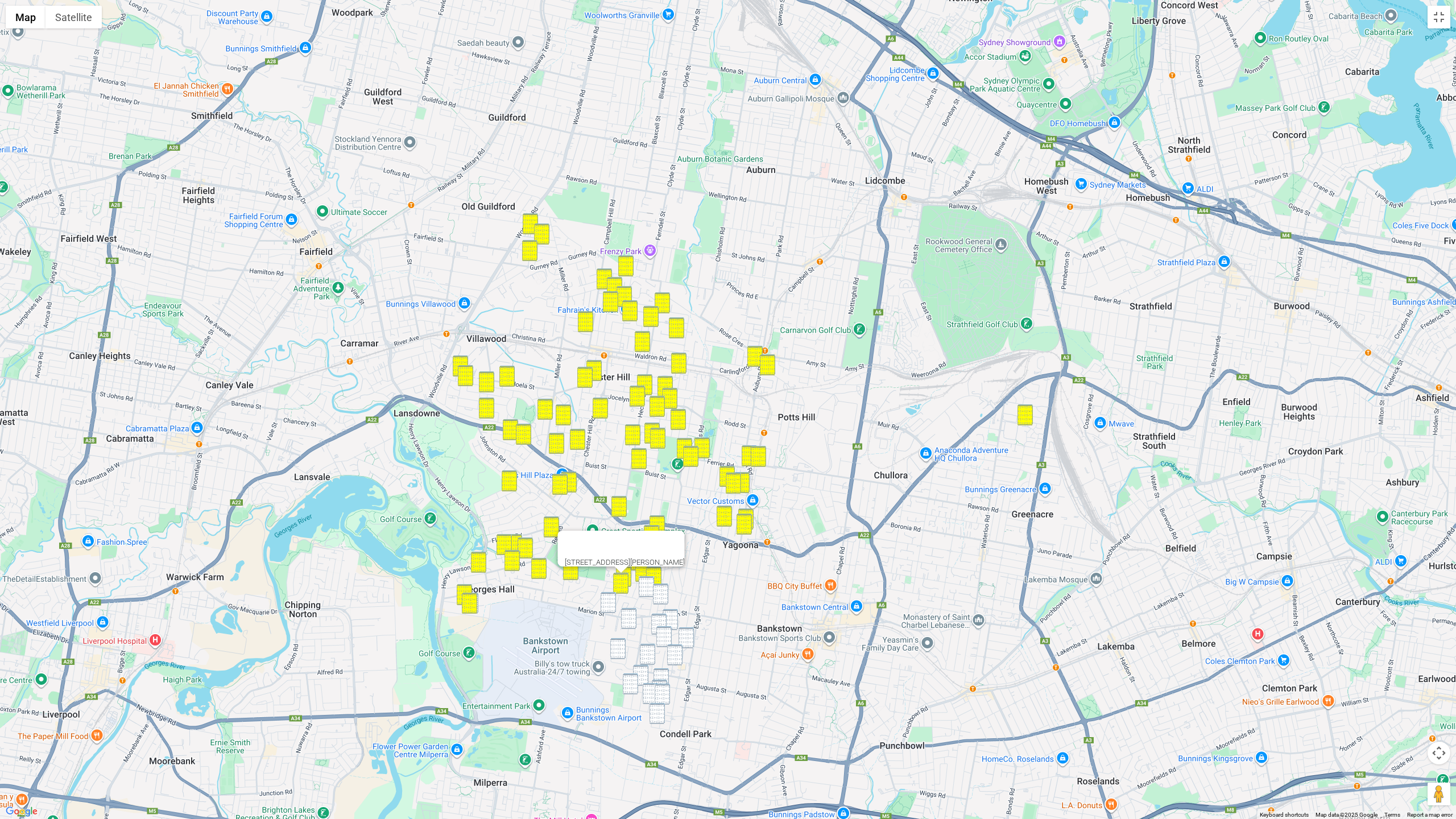
click at [641, 579] on img "16 Investigator Avenue, YAGOONA NSW 2199" at bounding box center [646, 587] width 15 height 21
click at [660, 591] on img "97 Saltash Street, YAGOONA NSW 2199" at bounding box center [661, 593] width 15 height 21
click at [605, 601] on img "385 Marion Street, GEORGES HALL NSW 2198" at bounding box center [608, 602] width 15 height 21
click at [672, 617] on img "6 Warburton Street, CONDELL PARK NSW 2200" at bounding box center [670, 619] width 15 height 21
drag, startPoint x: 659, startPoint y: 621, endPoint x: 620, endPoint y: 621, distance: 39.0
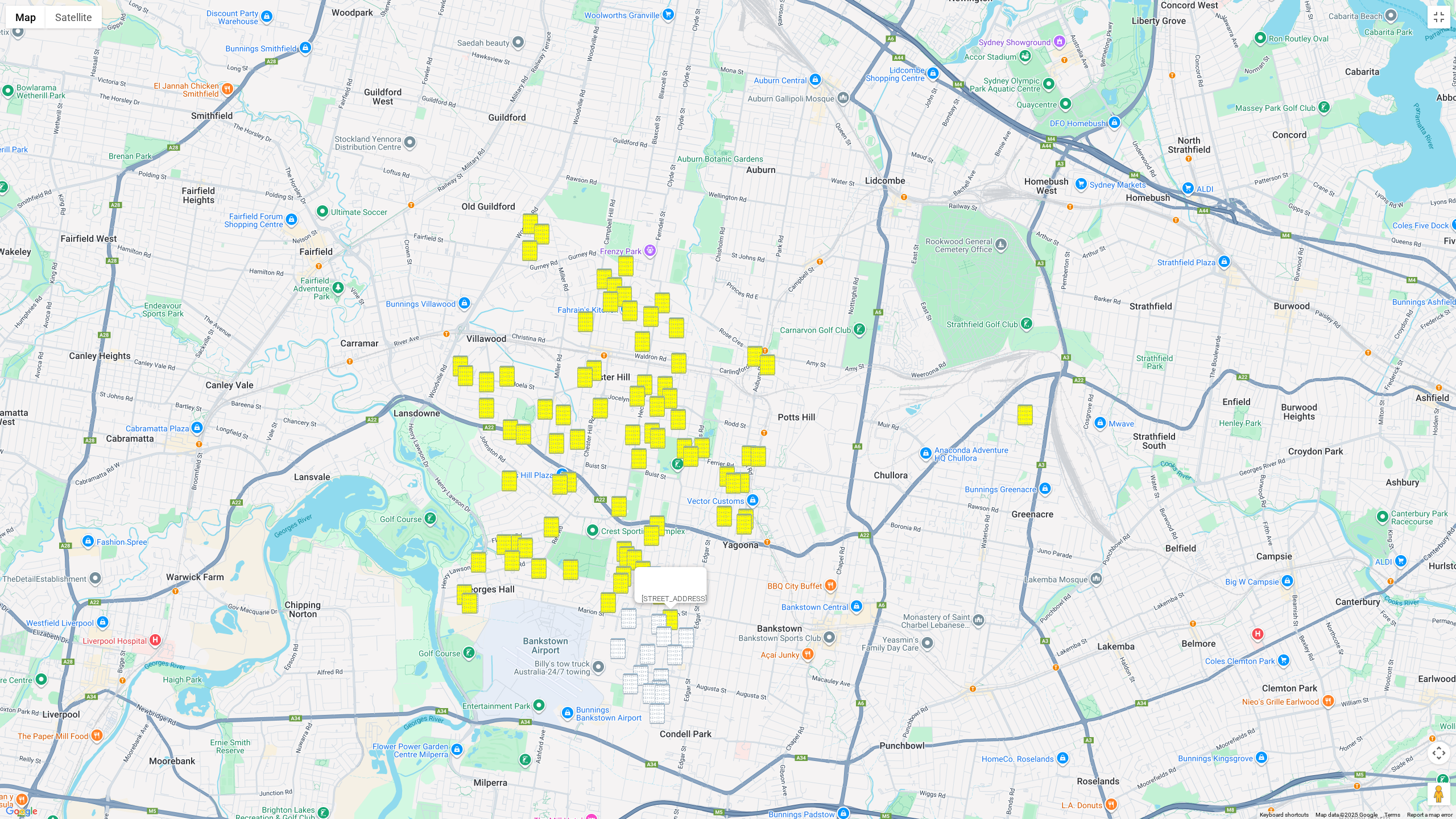
click at [658, 621] on img "34 Wren Street, CONDELL PARK NSW 2200" at bounding box center [659, 624] width 15 height 21
click at [627, 619] on img "28 Higgins Street, CONDELL PARK NSW 2200" at bounding box center [628, 618] width 15 height 21
drag, startPoint x: 663, startPoint y: 635, endPoint x: 673, endPoint y: 635, distance: 10.0
click at [663, 635] on img "39 Dalton Avenue, CONDELL PARK NSW 2200" at bounding box center [663, 637] width 15 height 21
click at [686, 635] on img "3 Ainslie Place, CONDELL PARK NSW 2200" at bounding box center [686, 638] width 15 height 21
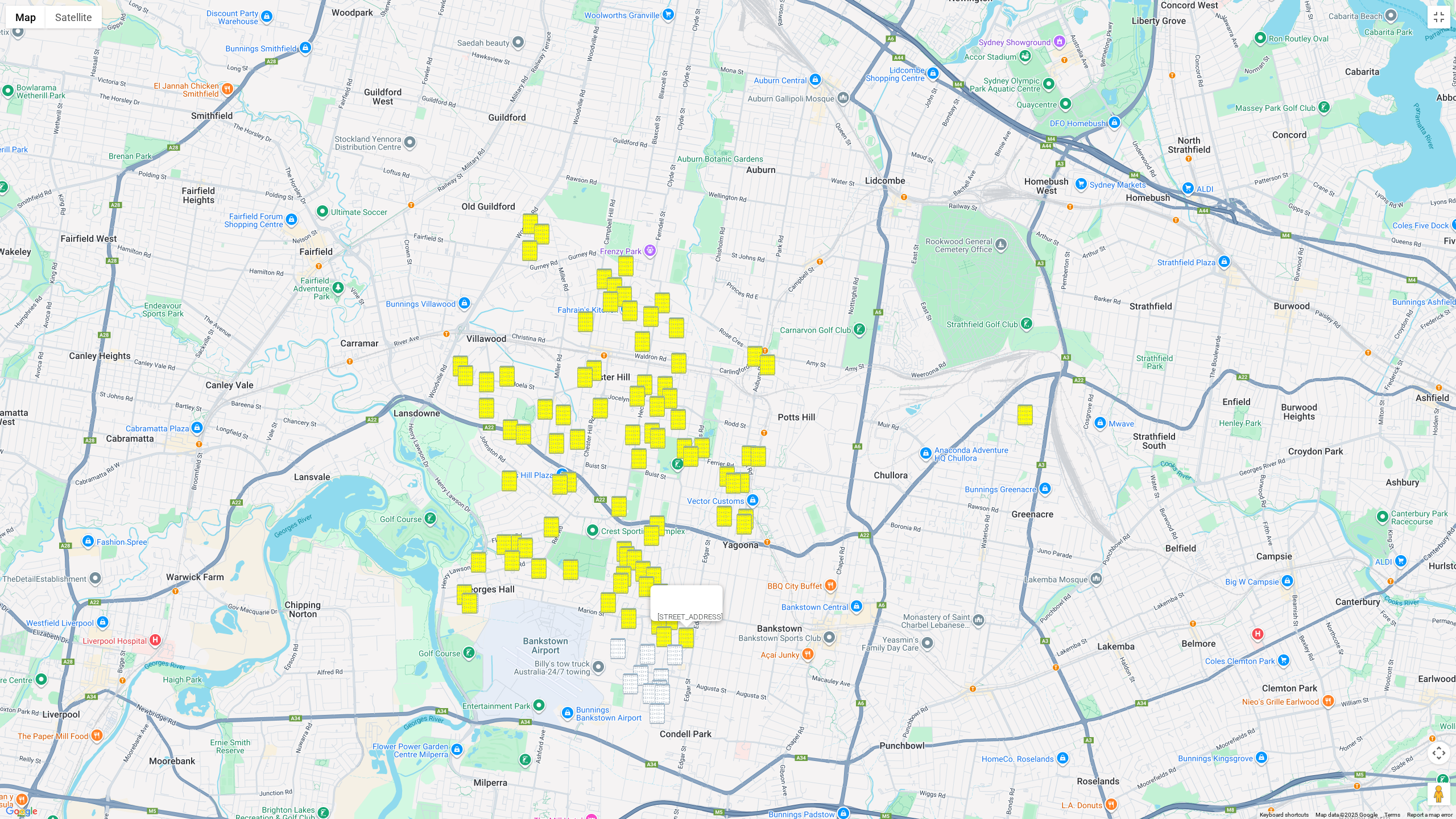
click at [676, 653] on img "15 Lee Street, CONDELL PARK NSW 2200" at bounding box center [675, 655] width 15 height 21
drag, startPoint x: 611, startPoint y: 650, endPoint x: 637, endPoint y: 652, distance: 26.1
click at [611, 650] on img "13 Parer Avenue, CONDELL PARK NSW 2200" at bounding box center [618, 648] width 15 height 21
drag, startPoint x: 646, startPoint y: 652, endPoint x: 637, endPoint y: 666, distance: 16.6
click at [646, 653] on img "3/18 Leemon Street, CONDELL PARK NSW 2200" at bounding box center [647, 654] width 15 height 21
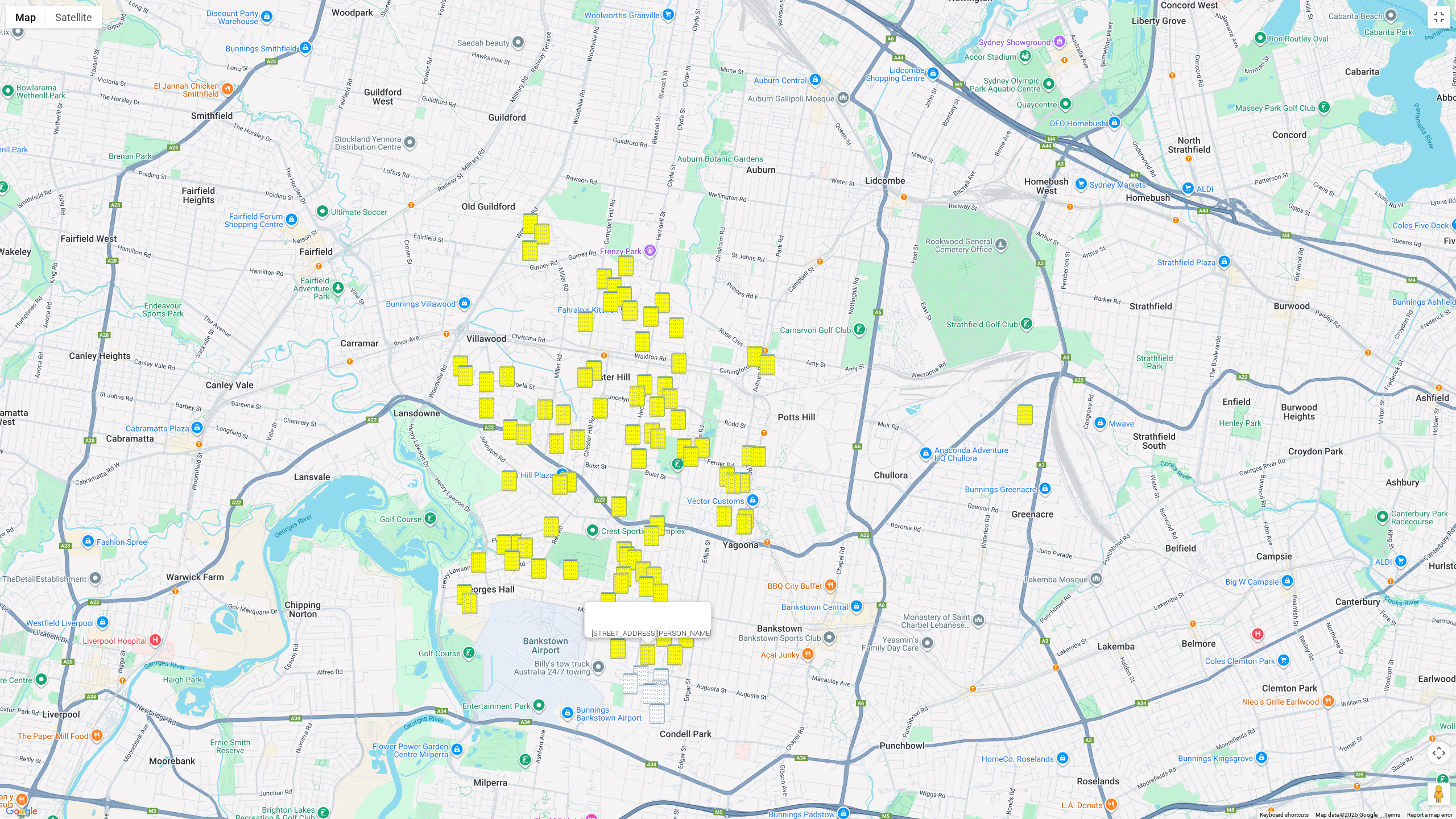
drag, startPoint x: 636, startPoint y: 671, endPoint x: 657, endPoint y: 672, distance: 21.0
click at [636, 671] on img "4 Fifth Avenue, CONDELL PARK NSW 2200" at bounding box center [641, 676] width 15 height 21
drag, startPoint x: 663, startPoint y: 672, endPoint x: 644, endPoint y: 677, distance: 19.6
click at [663, 672] on img "2A Ellis Street, CONDELL PARK NSW 2200" at bounding box center [661, 678] width 15 height 21
drag, startPoint x: 633, startPoint y: 681, endPoint x: 639, endPoint y: 681, distance: 6.0
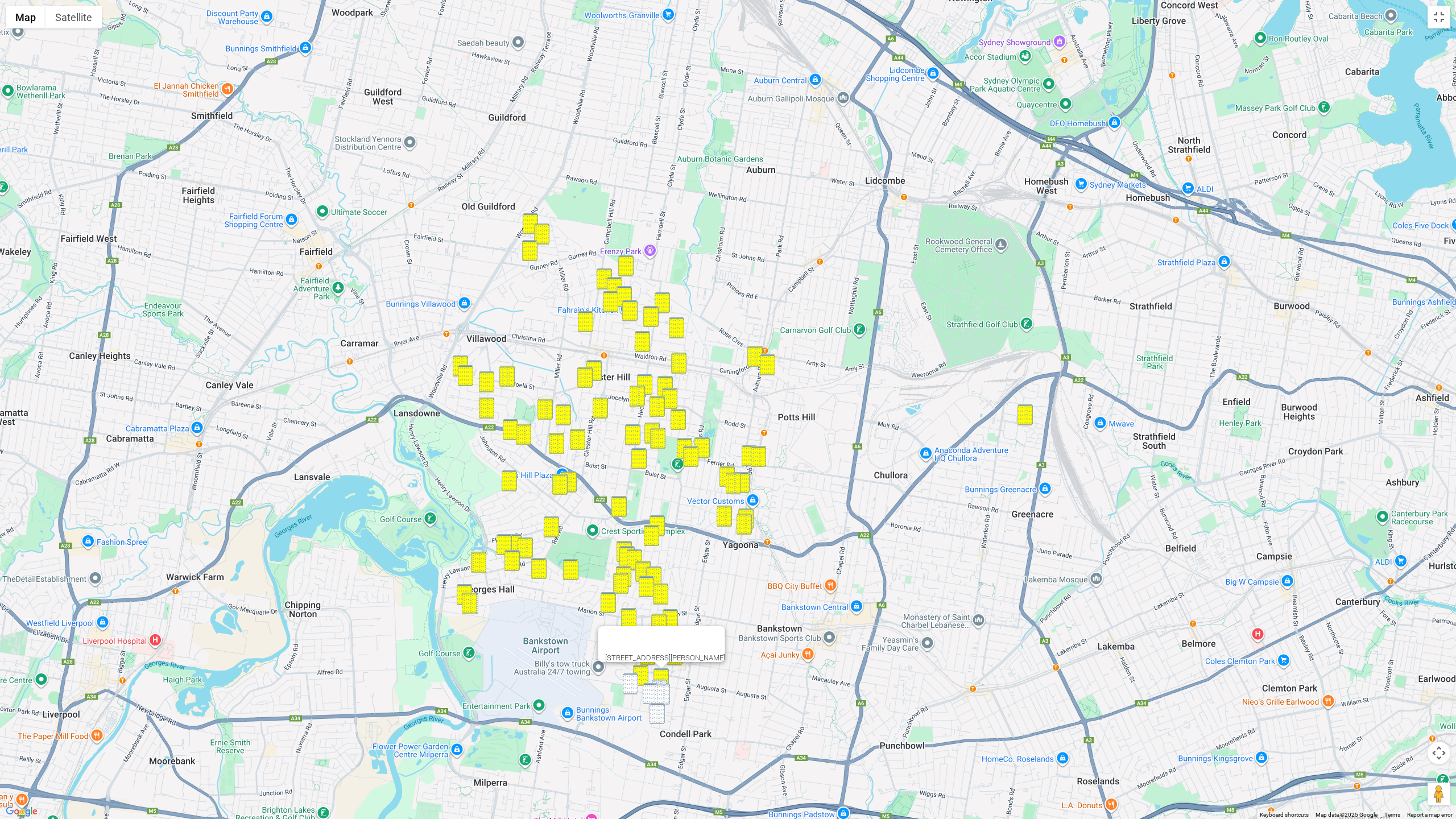
click at [633, 681] on img "23 Fourth Avenue, CONDELL PARK NSW 2200" at bounding box center [630, 684] width 15 height 21
click at [661, 681] on img "20 Ellis Street, CONDELL PARK NSW 2200" at bounding box center [660, 690] width 15 height 21
click at [644, 689] on img "29A Sixth Avenue, CONDELL PARK NSW 2200" at bounding box center [650, 694] width 15 height 21
click at [668, 689] on img "25 Ellis Street, CONDELL PARK NSW 2200" at bounding box center [662, 694] width 15 height 21
click at [653, 689] on img "18 Prosper Street, CONDELL PARK NSW 2200" at bounding box center [657, 713] width 15 height 21
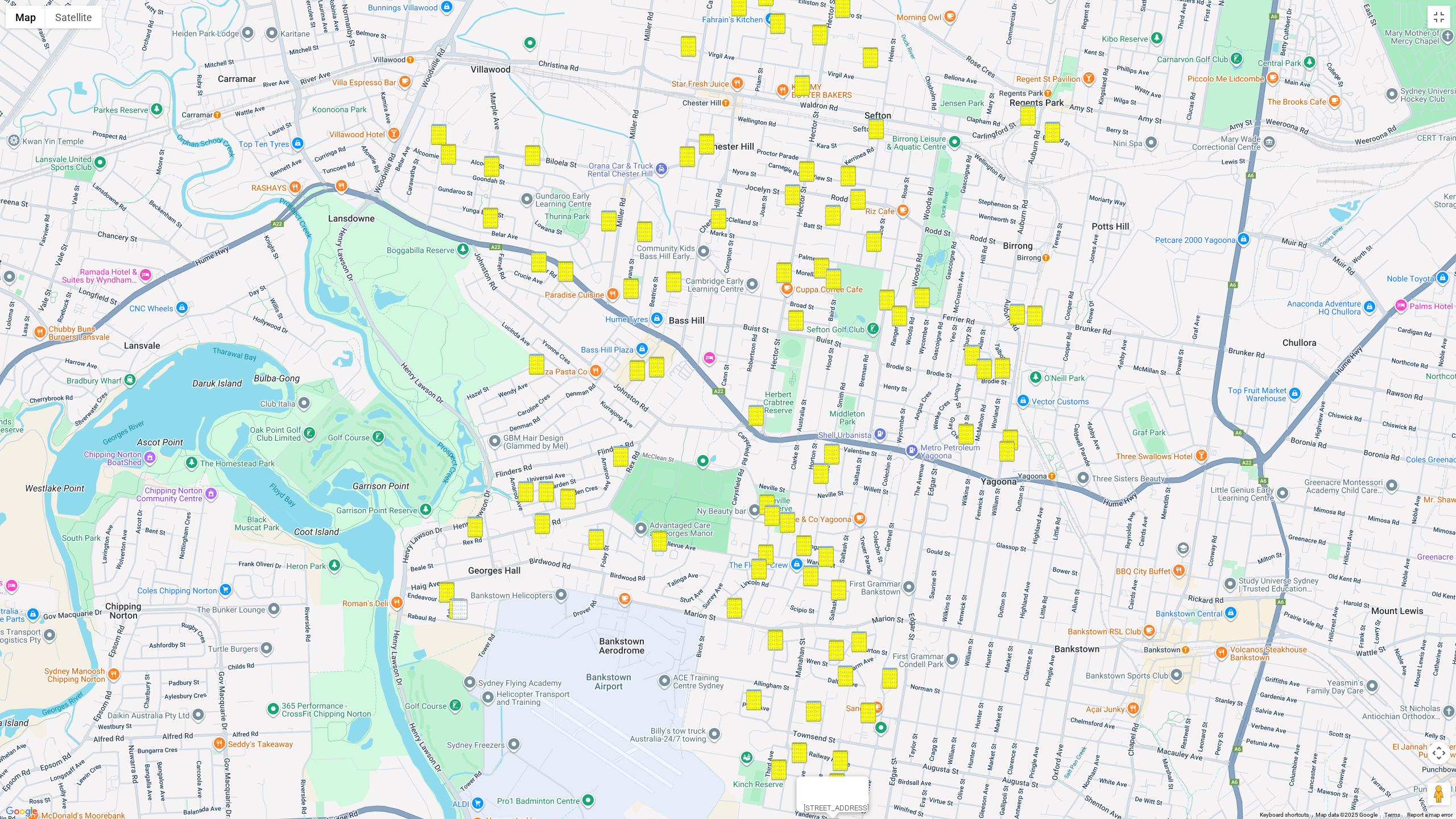
click at [460, 610] on img "18 Rabaul Road, GEORGES HALL NSW 2198" at bounding box center [460, 610] width 15 height 21
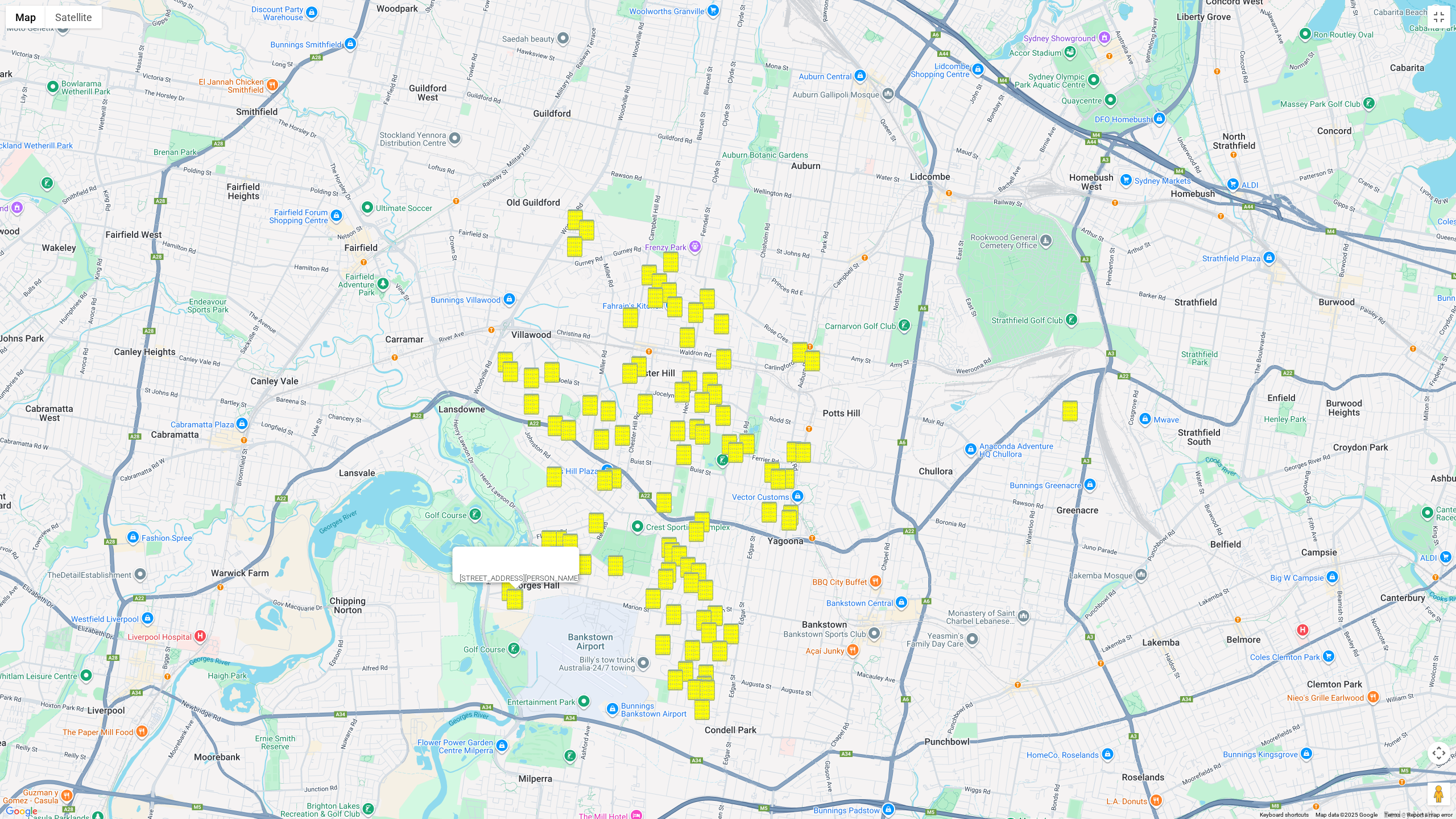
click at [570, 546] on button "Close" at bounding box center [565, 560] width 27 height 27
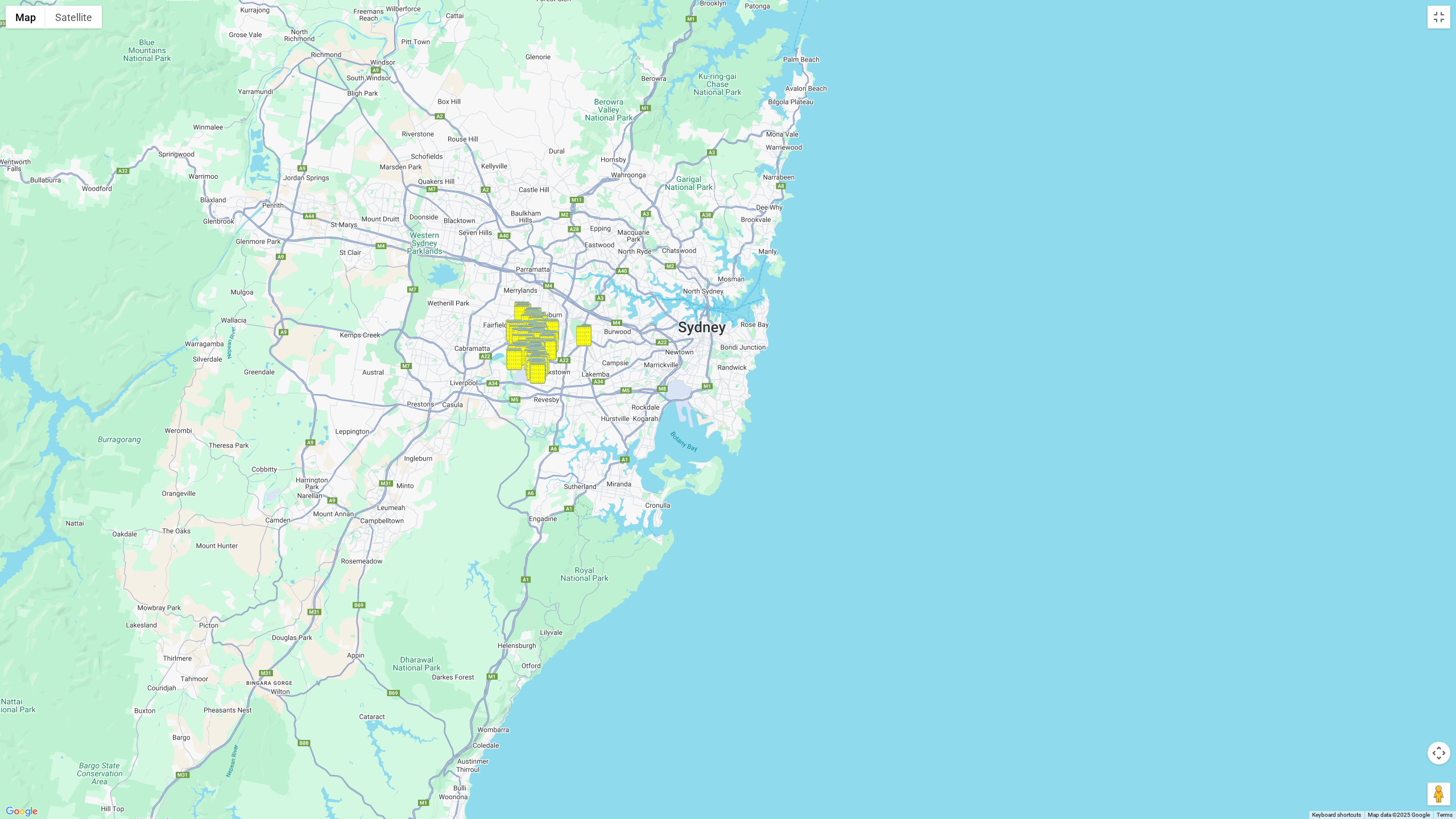
click at [633, 402] on div "To navigate, press the arrow keys." at bounding box center [728, 410] width 1456 height 819
click at [1135, 689] on button "Map camera controls" at bounding box center [1439, 753] width 23 height 23
click at [1135, 689] on button "Zoom in" at bounding box center [1411, 725] width 23 height 23
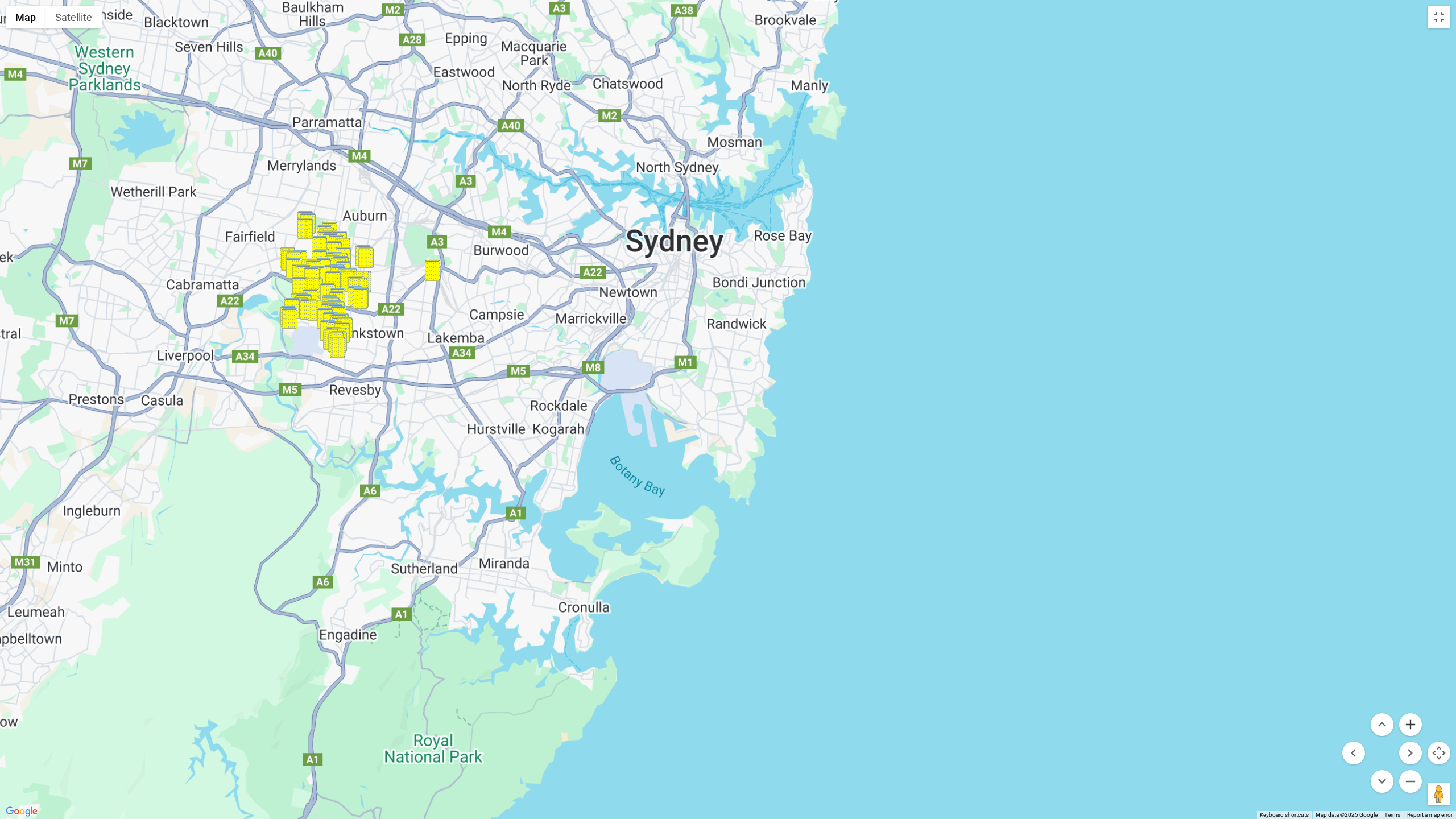
click at [1135, 689] on button "Zoom in" at bounding box center [1411, 725] width 23 height 23
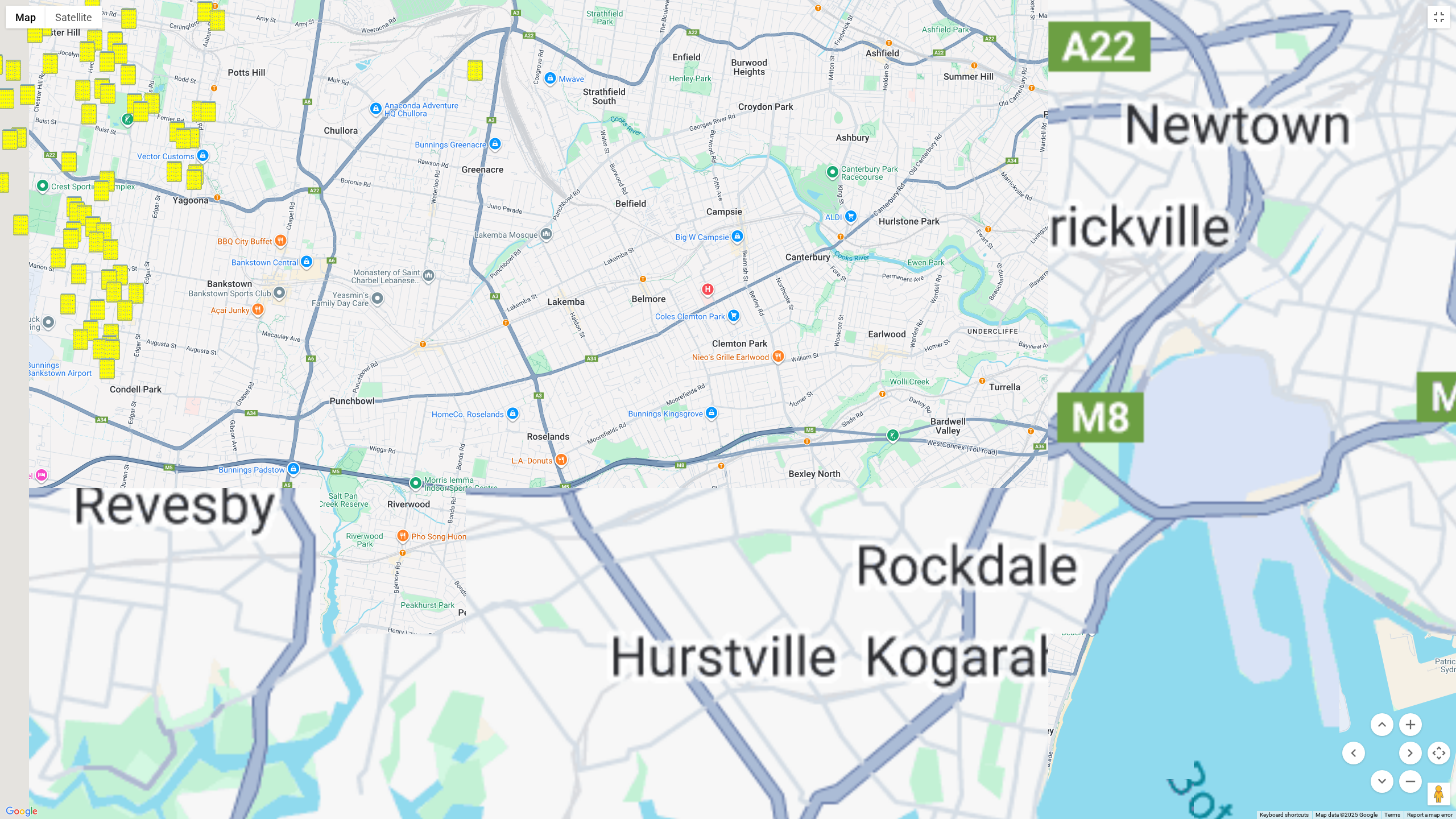
drag, startPoint x: 569, startPoint y: 542, endPoint x: 1280, endPoint y: 668, distance: 722.1
click at [1135, 689] on html "Clean Up ADMIN Clean Up Admin Logout Create route for 14/10/2025 View Bookings …" at bounding box center [728, 410] width 1456 height 819
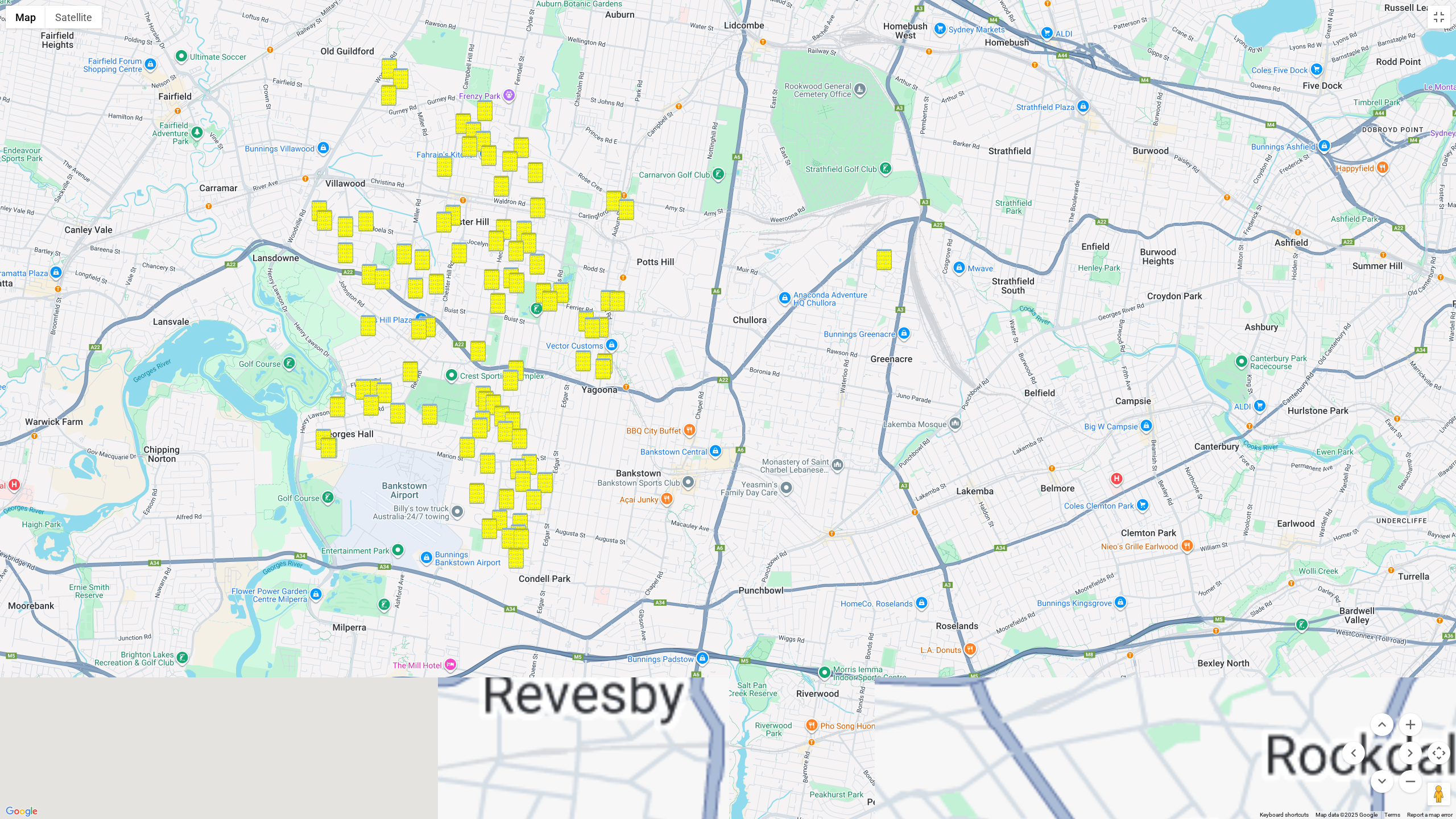
drag, startPoint x: 708, startPoint y: 465, endPoint x: 755, endPoint y: 637, distance: 178.3
click at [755, 637] on div at bounding box center [728, 410] width 1456 height 819
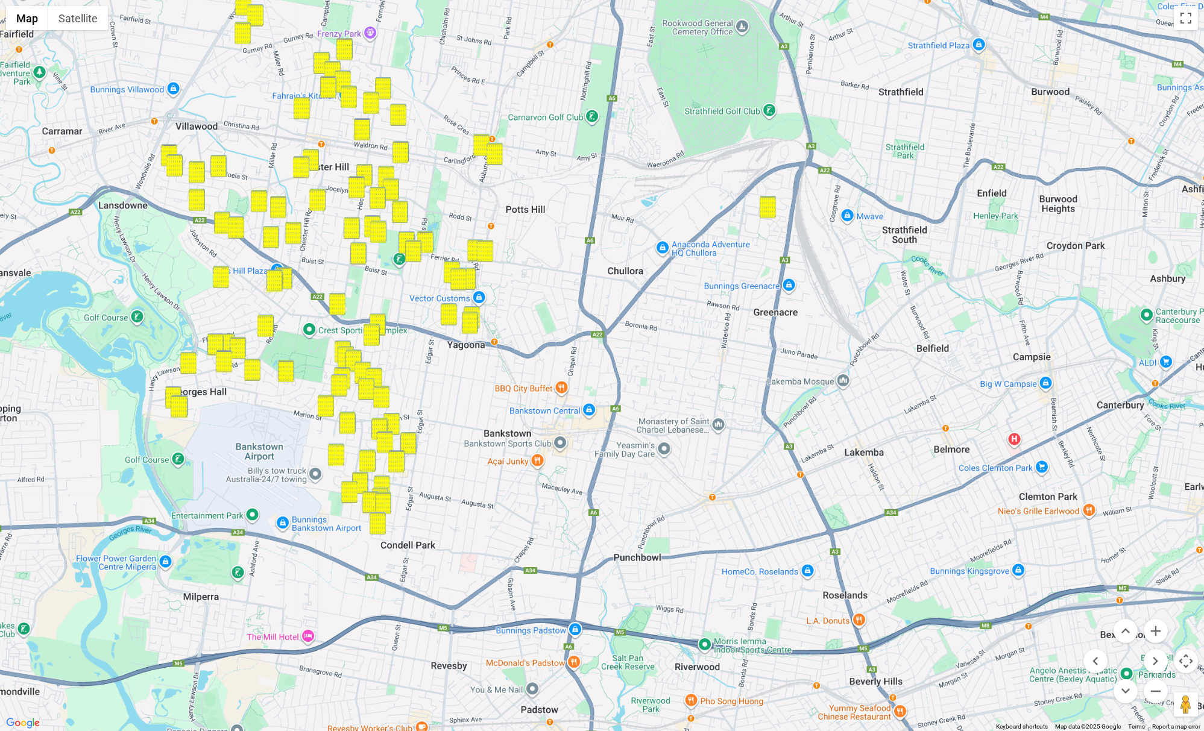
click at [777, 283] on link "Save route" at bounding box center [772, 279] width 66 height 22
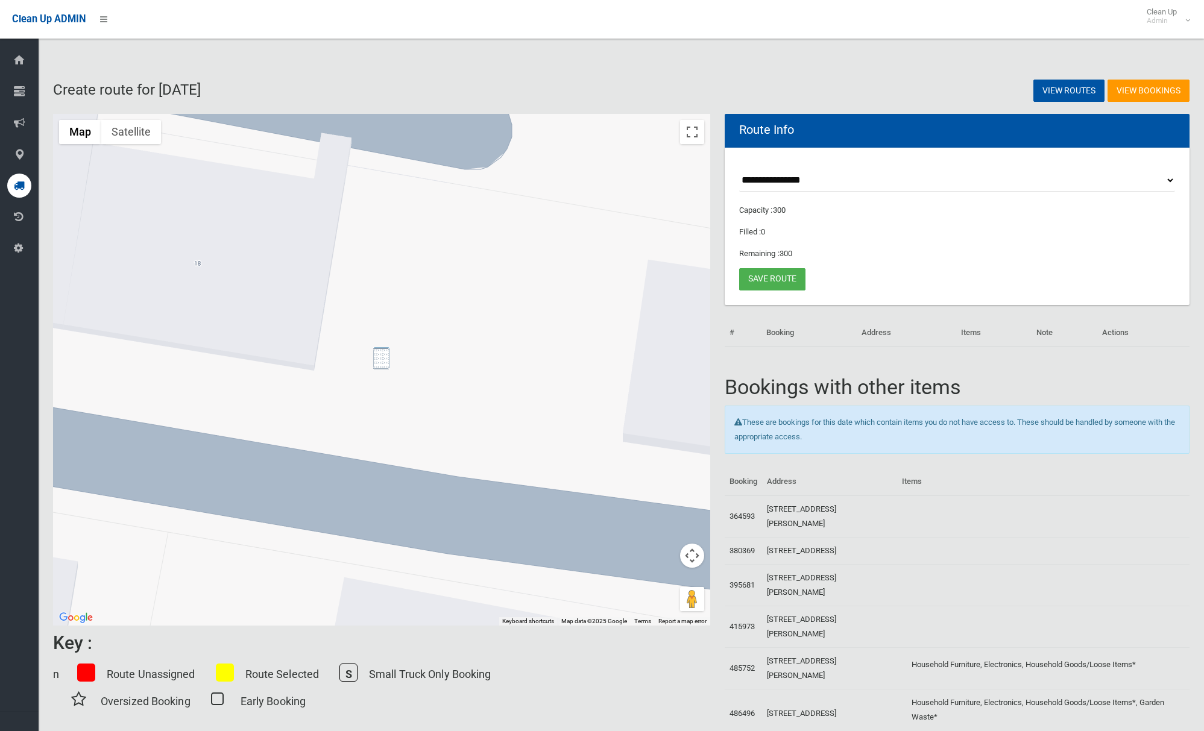
click at [377, 360] on img "1/18 Leemon Street, CONDELL PARK NSW 2200" at bounding box center [381, 358] width 16 height 22
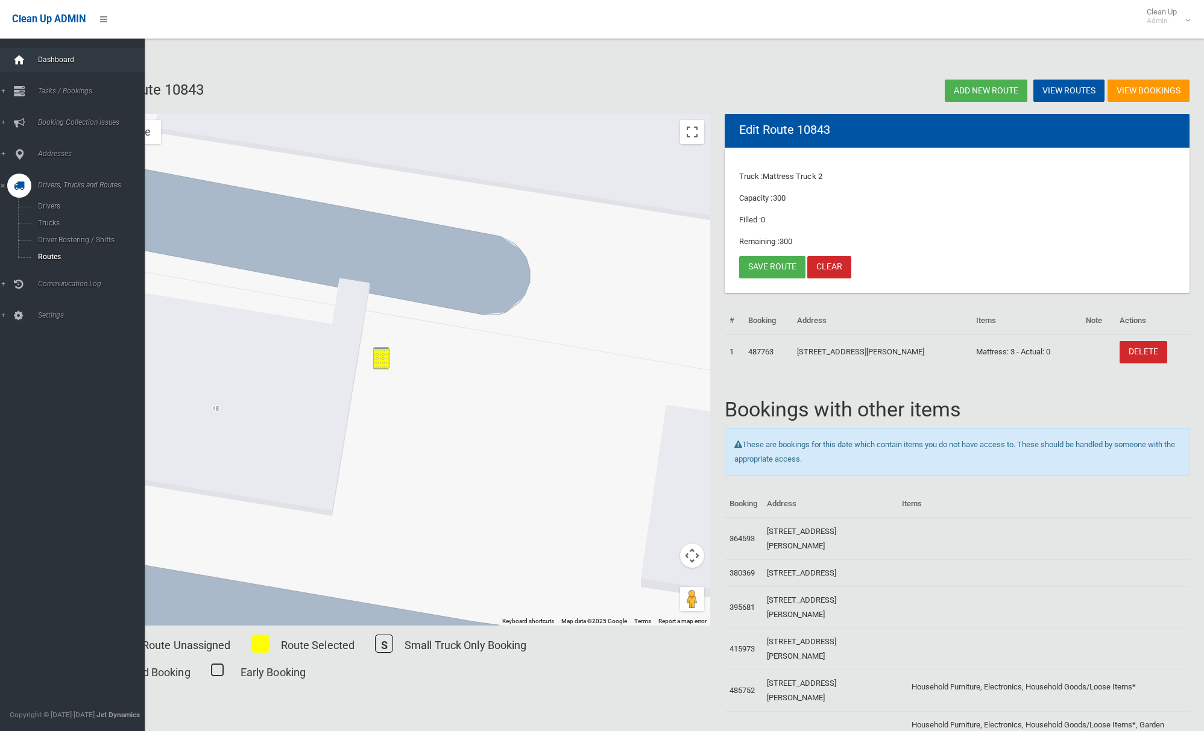
click at [15, 55] on icon at bounding box center [19, 60] width 13 height 24
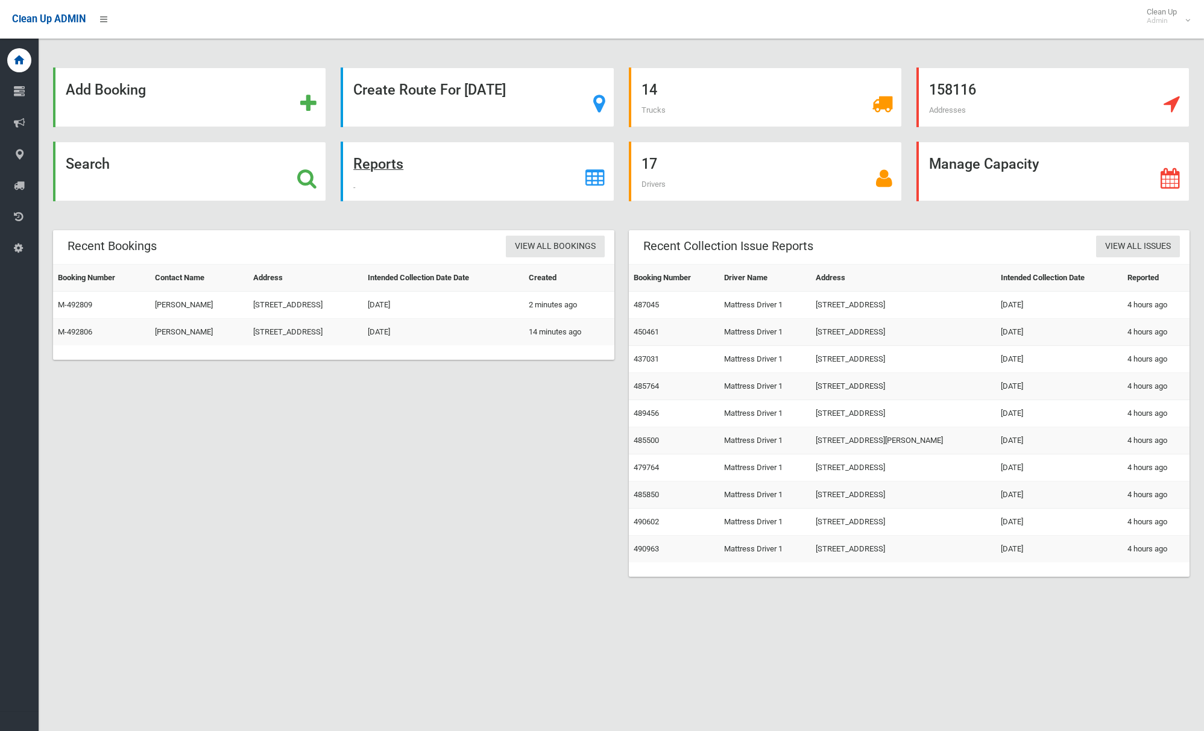
click at [383, 160] on strong "Reports" at bounding box center [378, 163] width 50 height 17
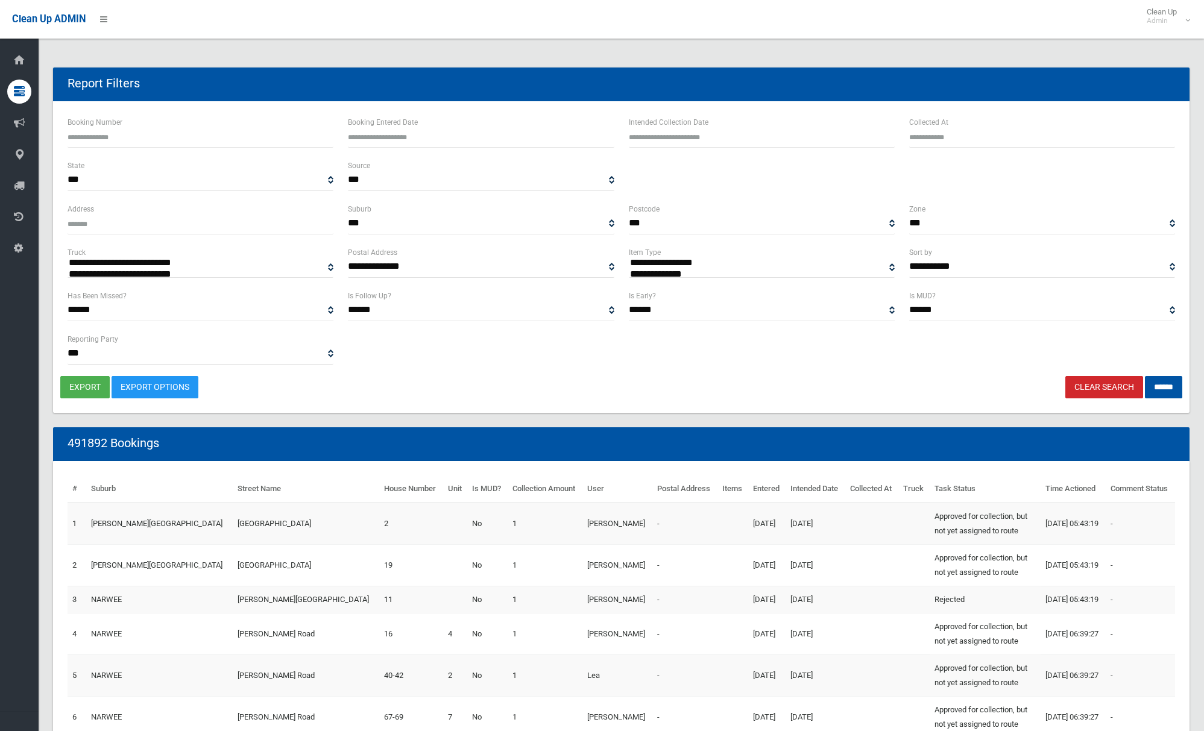
select select
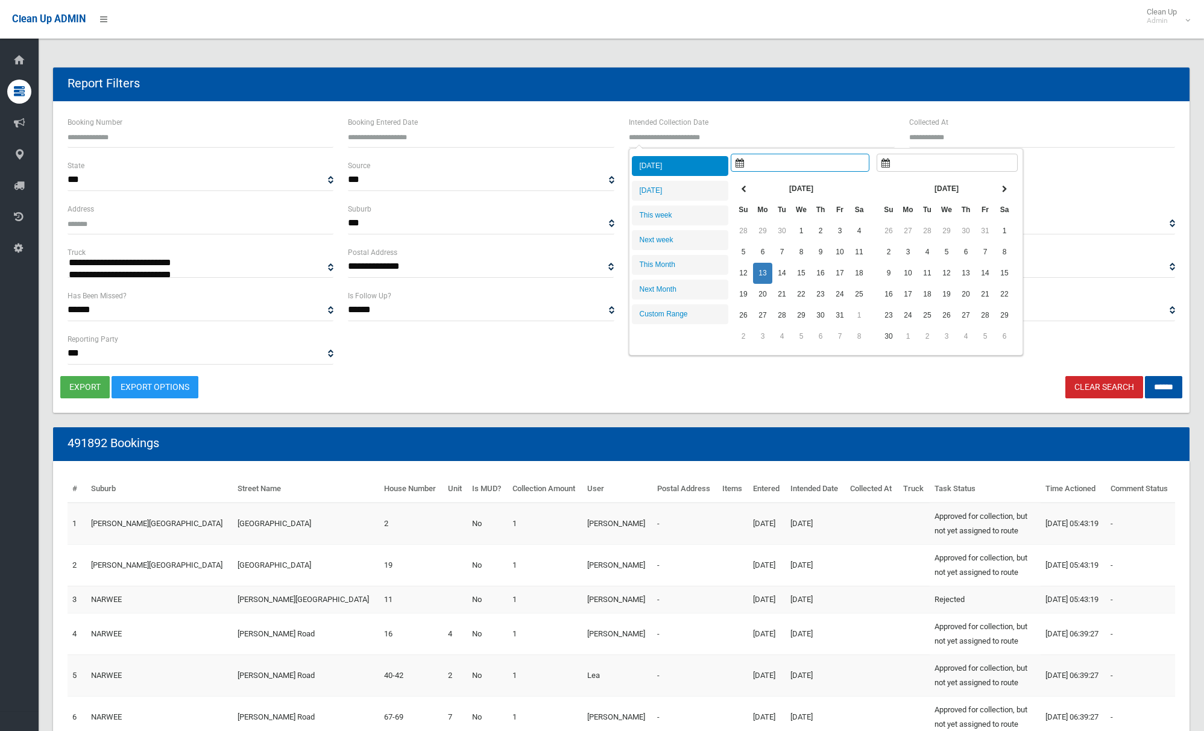
type input "**********"
drag, startPoint x: 705, startPoint y: 133, endPoint x: 707, endPoint y: 163, distance: 29.6
click at [705, 133] on input "text" at bounding box center [762, 136] width 266 height 22
type input "**********"
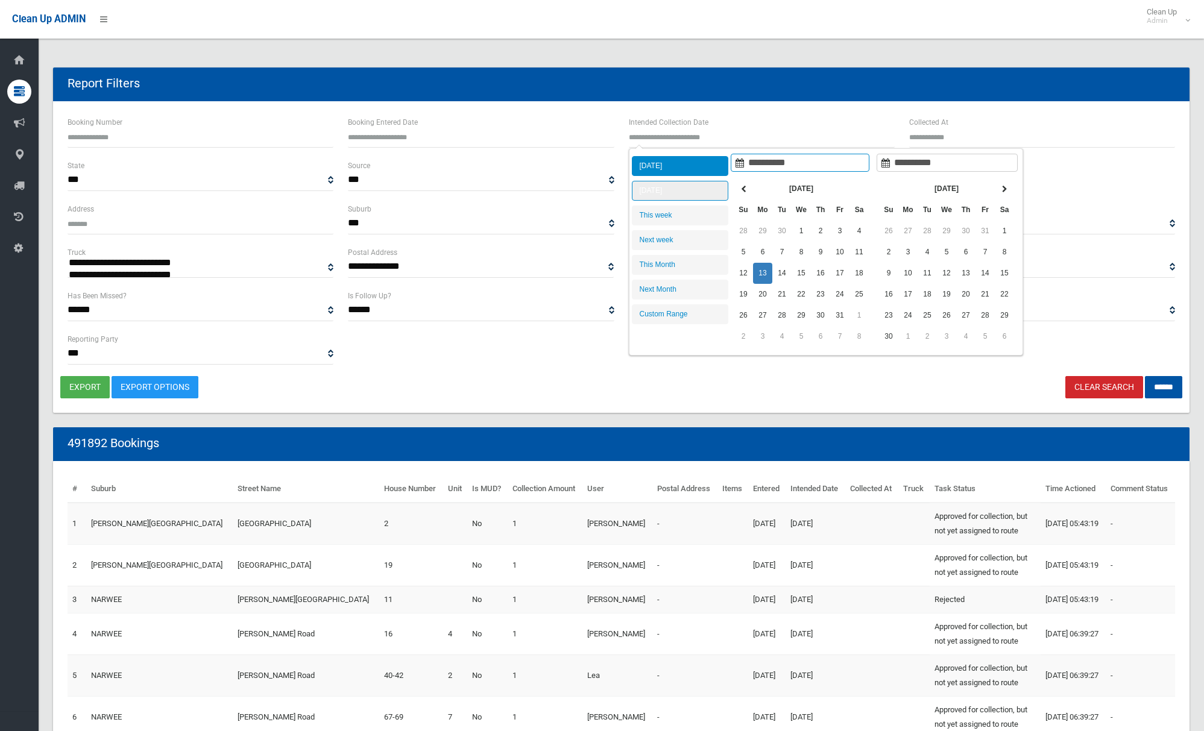
type input "**********"
click at [706, 194] on li "[DATE]" at bounding box center [680, 191] width 96 height 20
type input "**********"
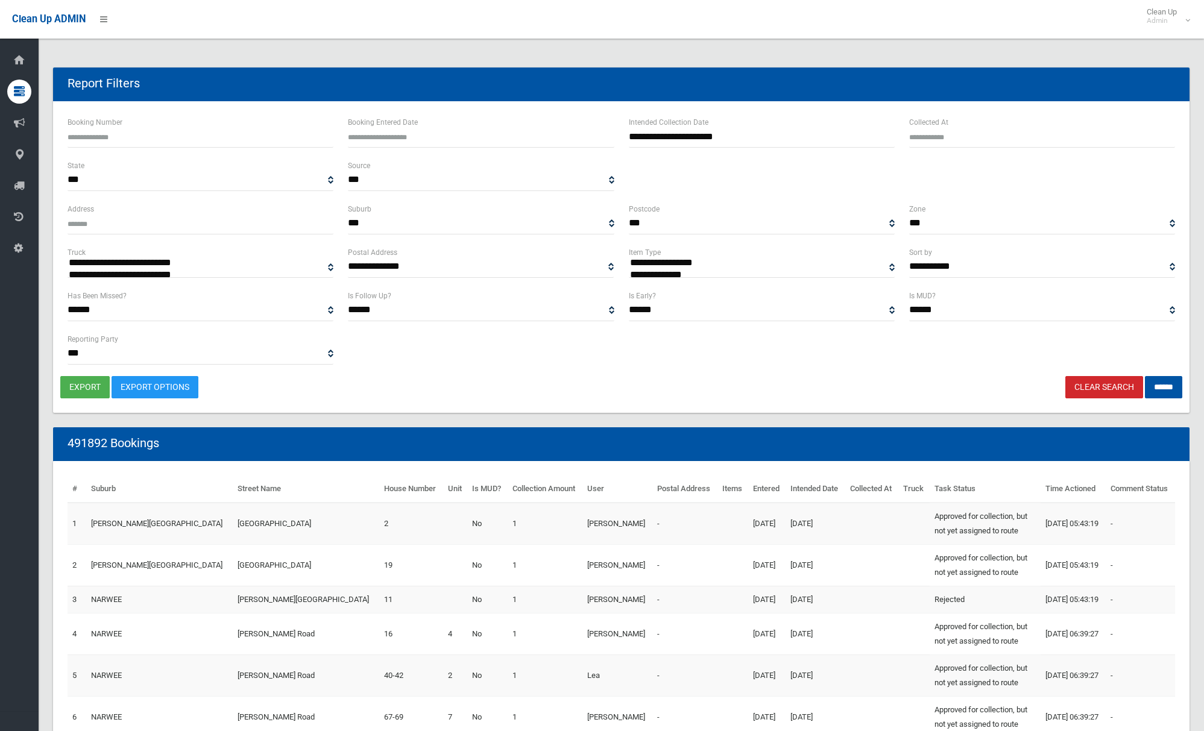
select select "**"
click at [1154, 395] on input "******" at bounding box center [1162, 387] width 37 height 22
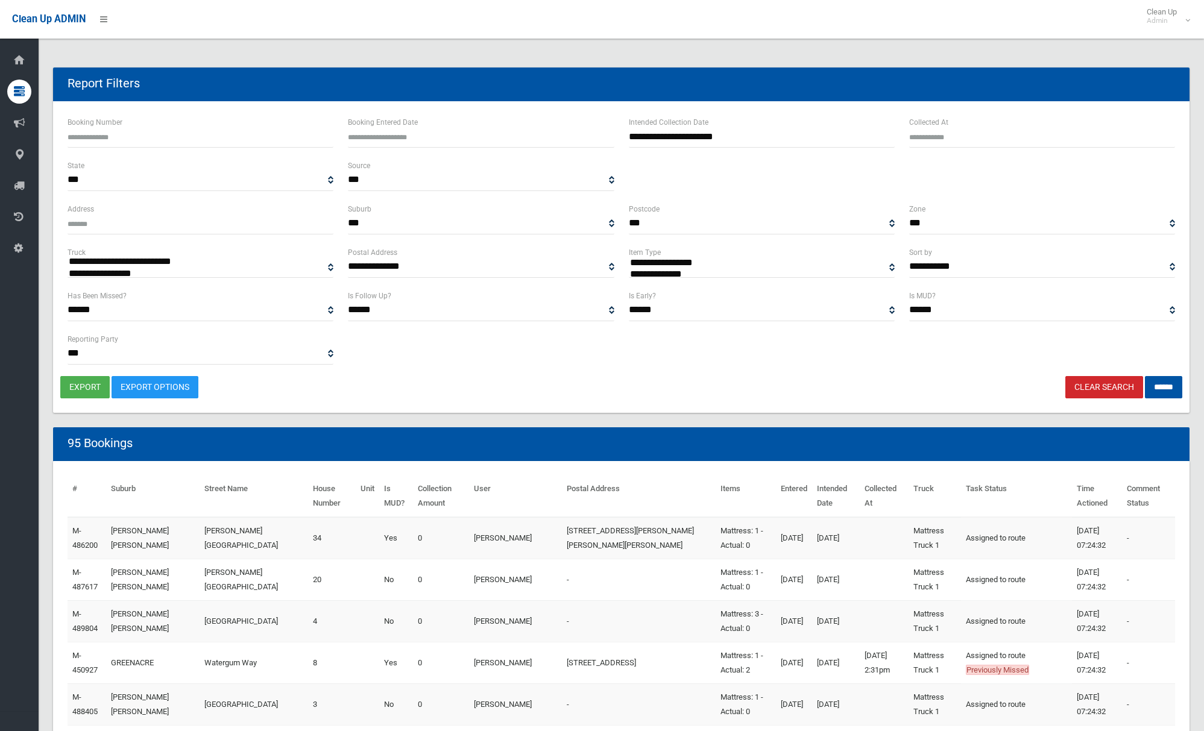
select select
click at [92, 391] on button "export" at bounding box center [84, 387] width 49 height 22
select select "**"
click at [1166, 385] on input "******" at bounding box center [1162, 387] width 37 height 22
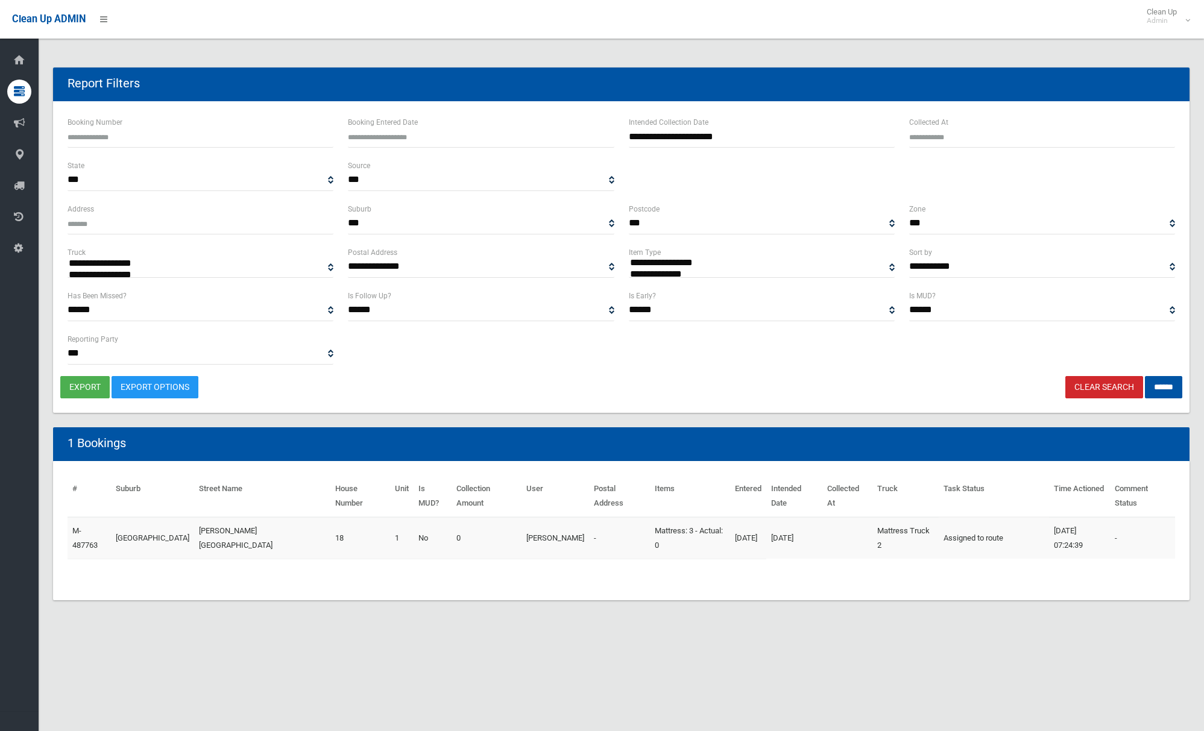
select select
click at [86, 388] on button "export" at bounding box center [84, 387] width 49 height 22
click at [1093, 385] on link "Clear Search" at bounding box center [1104, 387] width 78 height 22
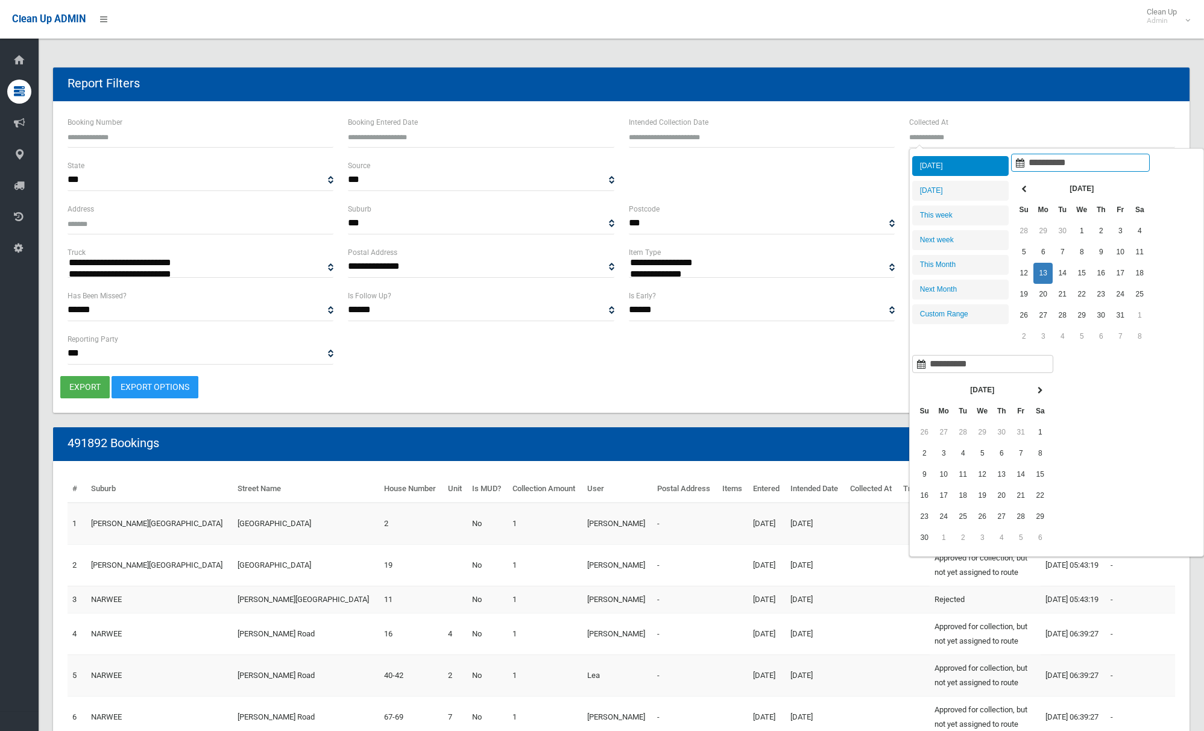
select select
type input "**********"
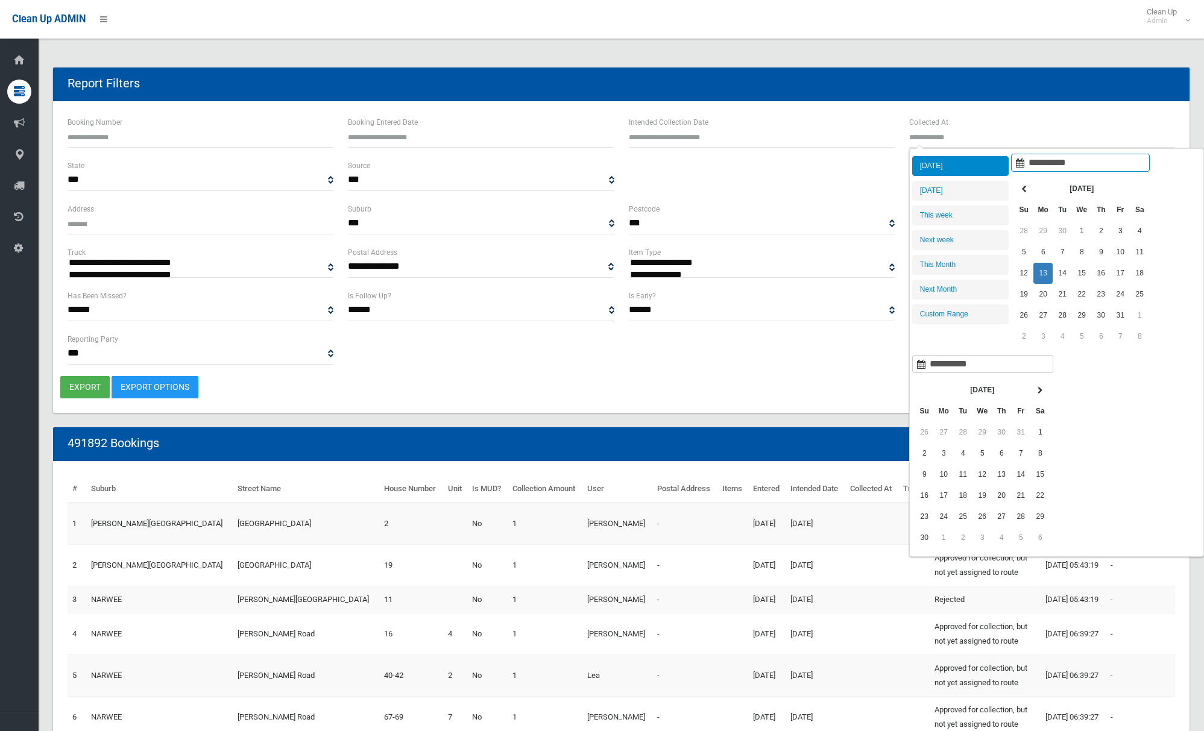
type input "**********"
click at [949, 168] on li "[DATE]" at bounding box center [960, 166] width 96 height 20
type input "**********"
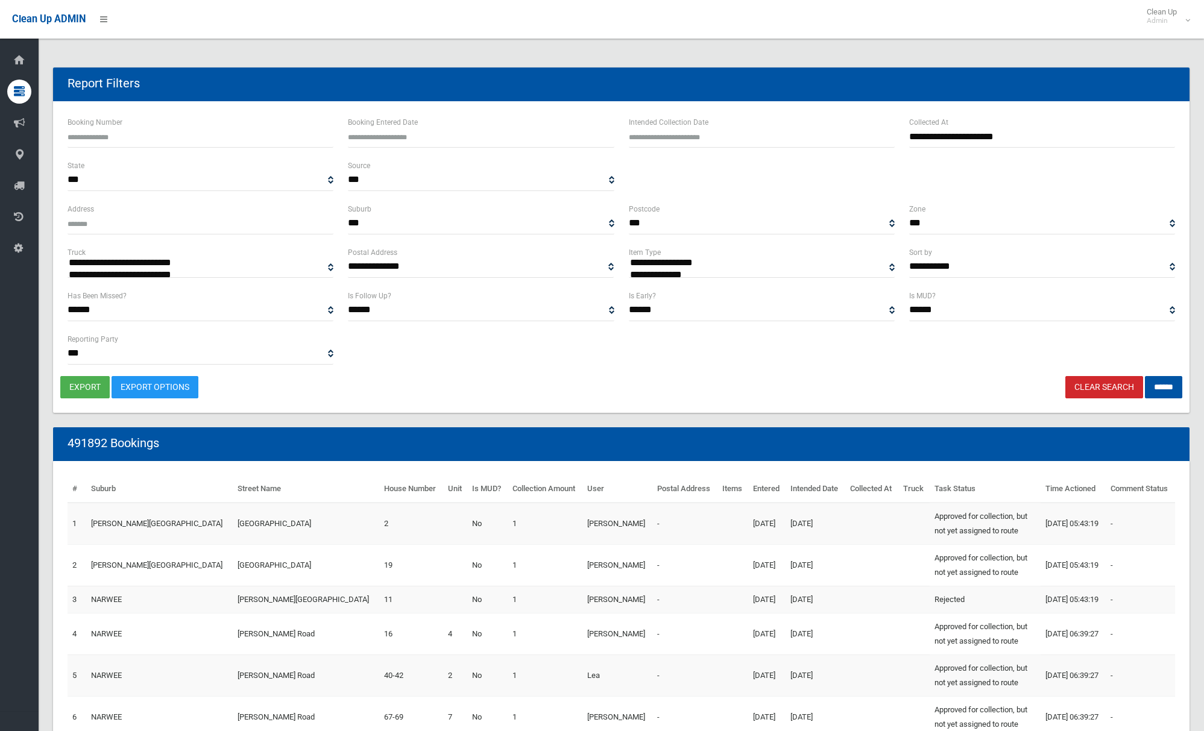
select select "**"
click at [1161, 388] on input "******" at bounding box center [1162, 387] width 37 height 22
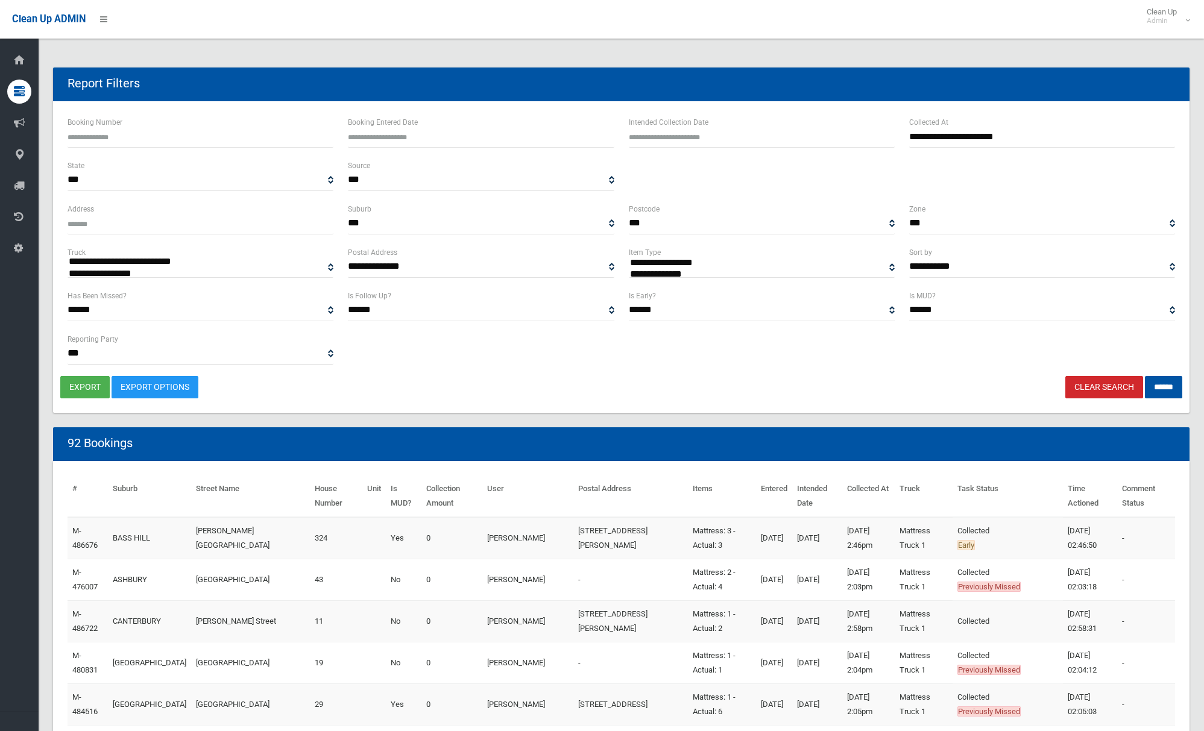
select select
click at [84, 388] on button "export" at bounding box center [84, 387] width 49 height 22
